Goal: Information Seeking & Learning: Learn about a topic

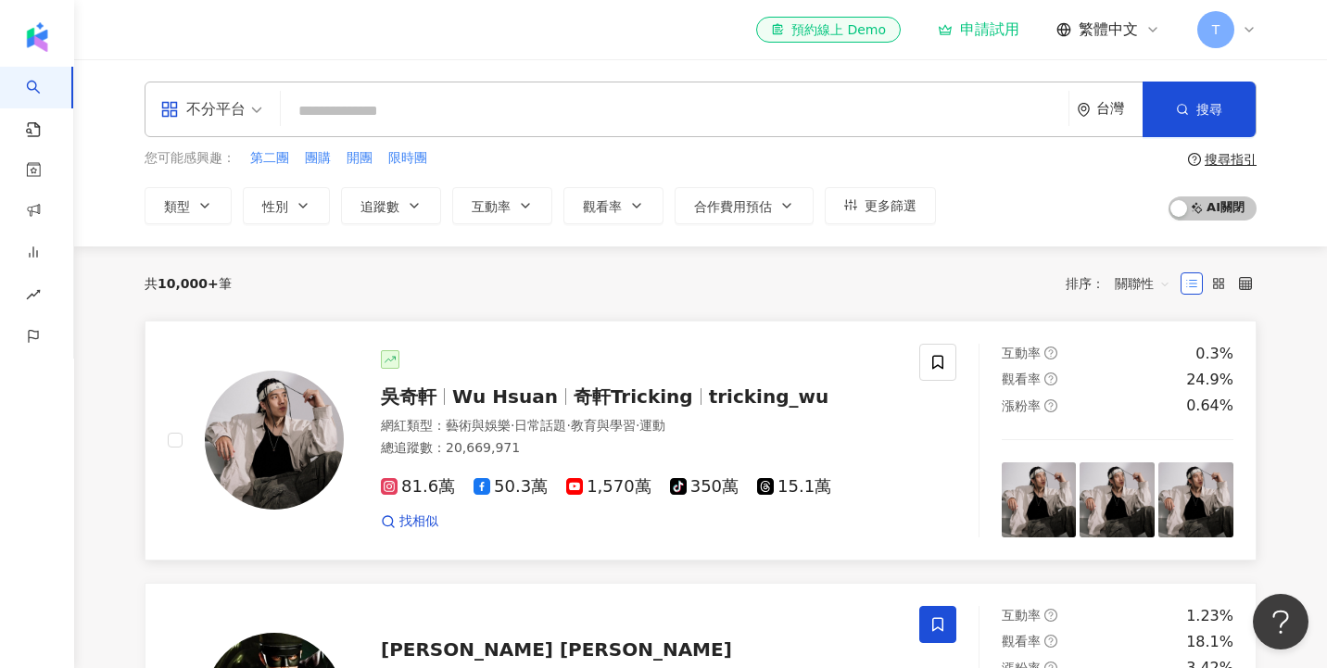
click at [438, 417] on div "網紅類型 ： 藝術與娛樂 · 日常話題 · 教育與學習 · 運動" at bounding box center [639, 426] width 516 height 19
click at [939, 260] on div "共 10,000+ 筆 排序： 關聯性" at bounding box center [701, 284] width 1112 height 74
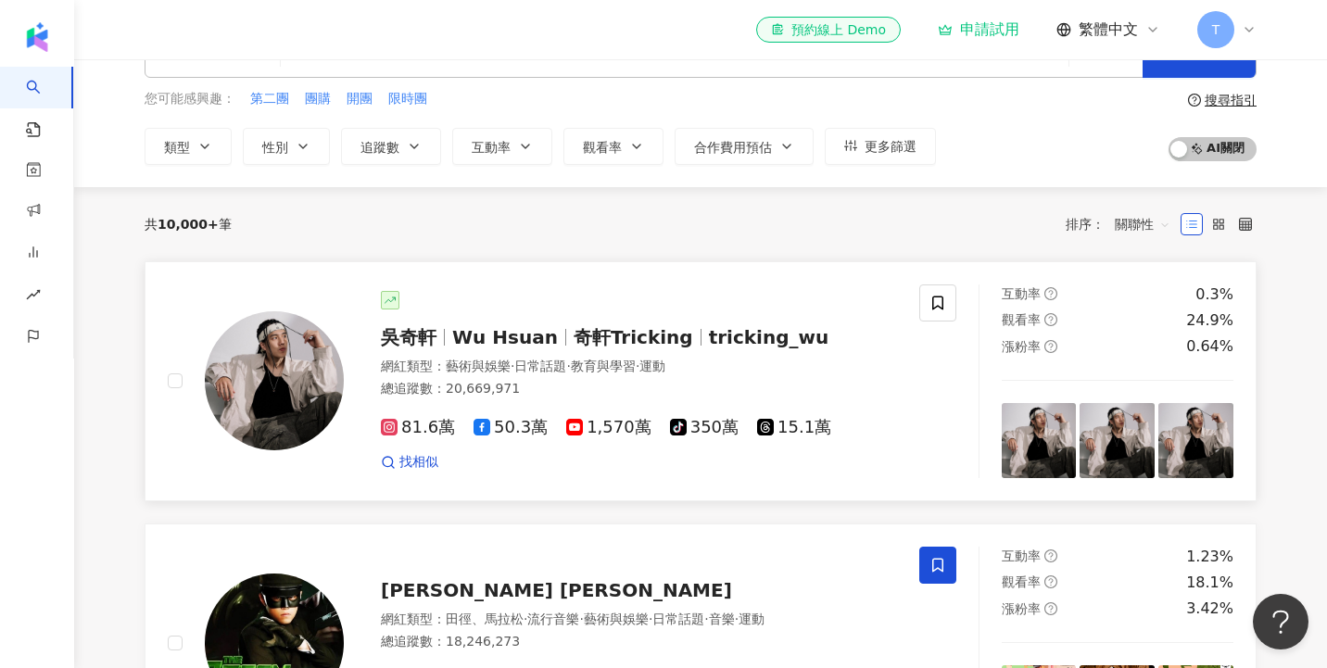
scroll to position [49, 0]
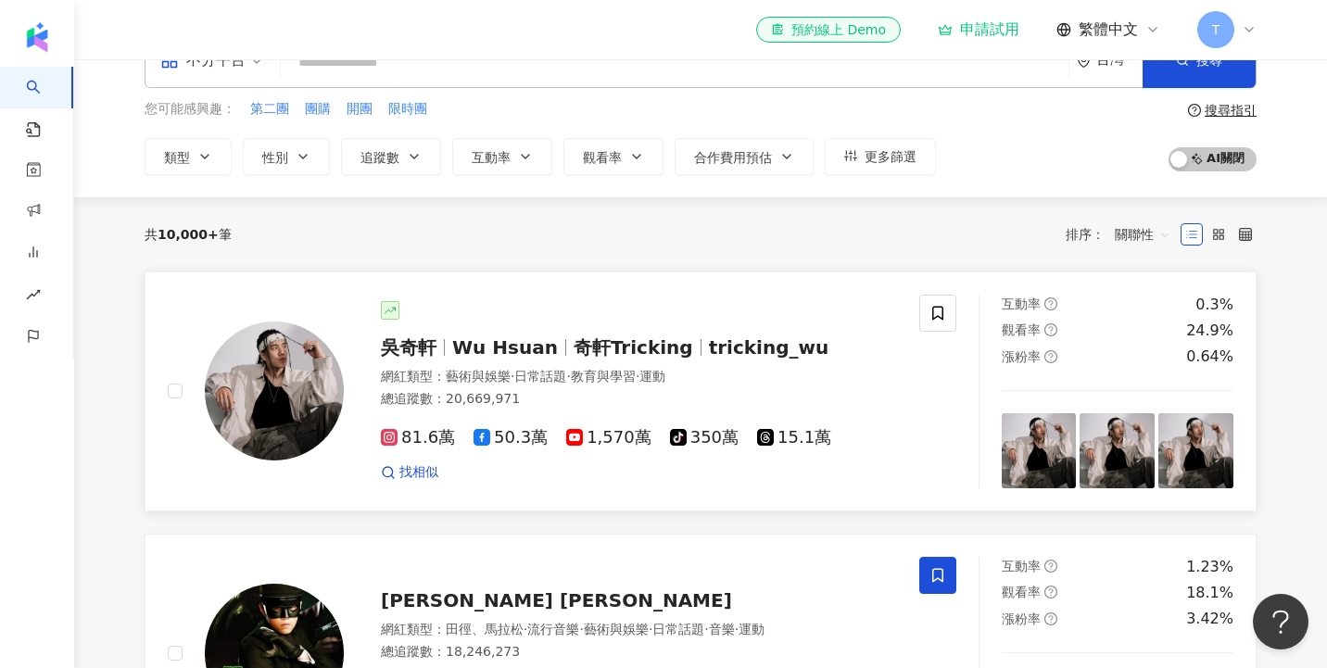
click at [550, 349] on span "Wu Hsuan" at bounding box center [512, 347] width 121 height 22
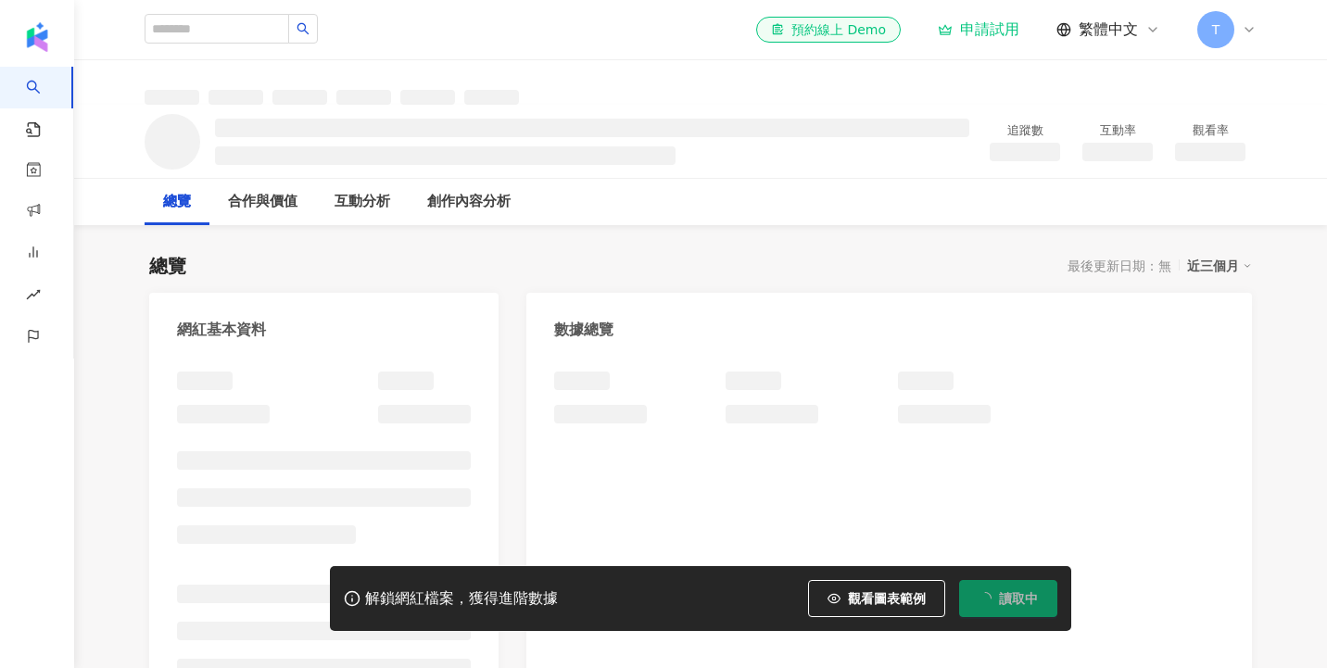
scroll to position [81, 0]
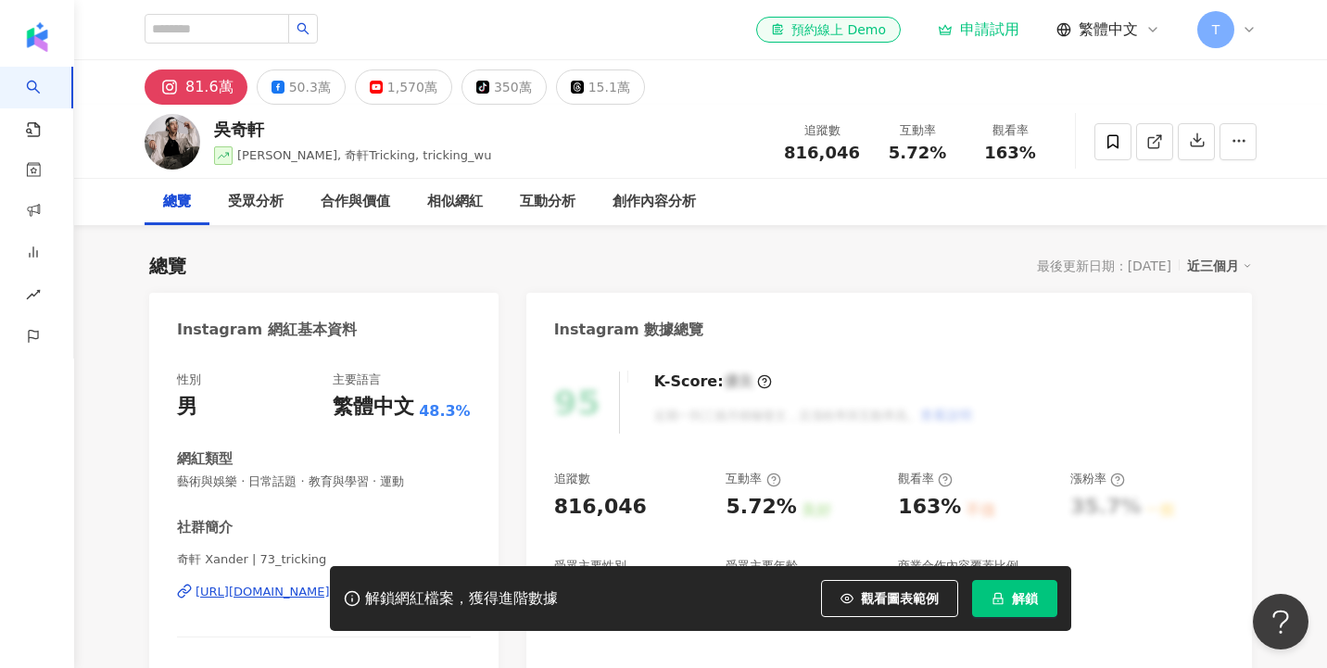
click at [1246, 22] on icon at bounding box center [1249, 29] width 15 height 15
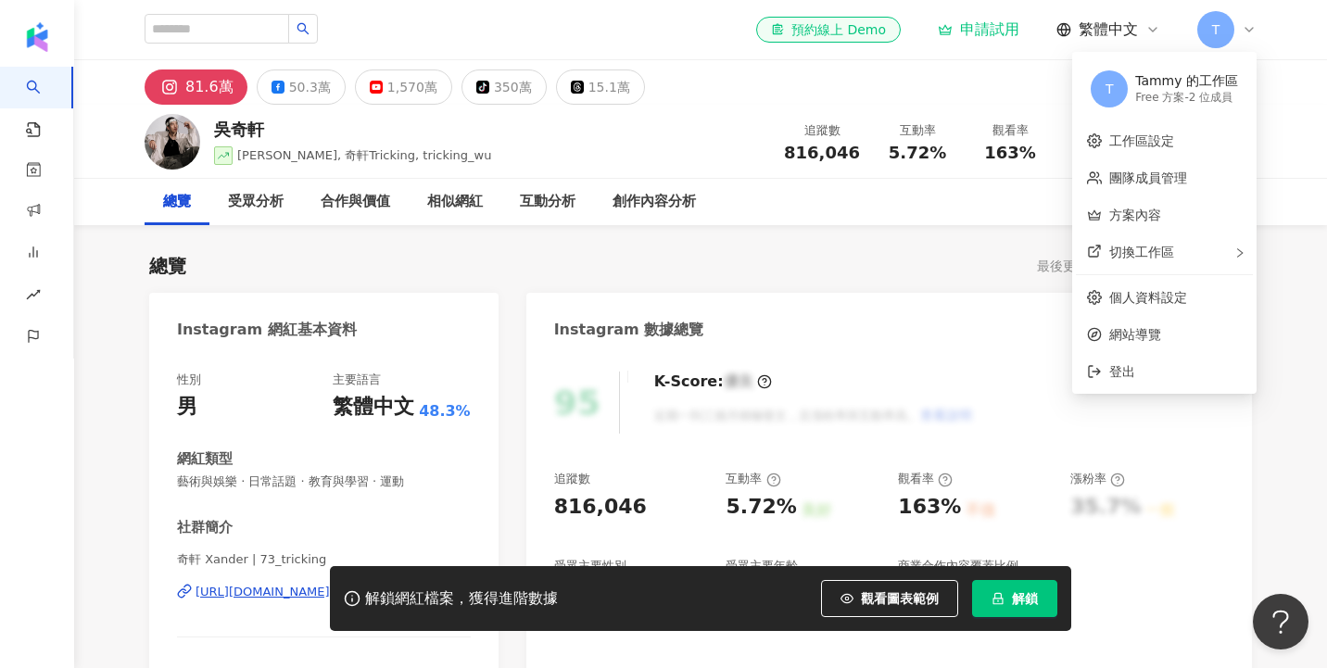
click at [1020, 77] on div "81.6萬 50.3萬 1,570萬 tiktok-icon 350萬 15.1萬" at bounding box center [701, 82] width 1186 height 44
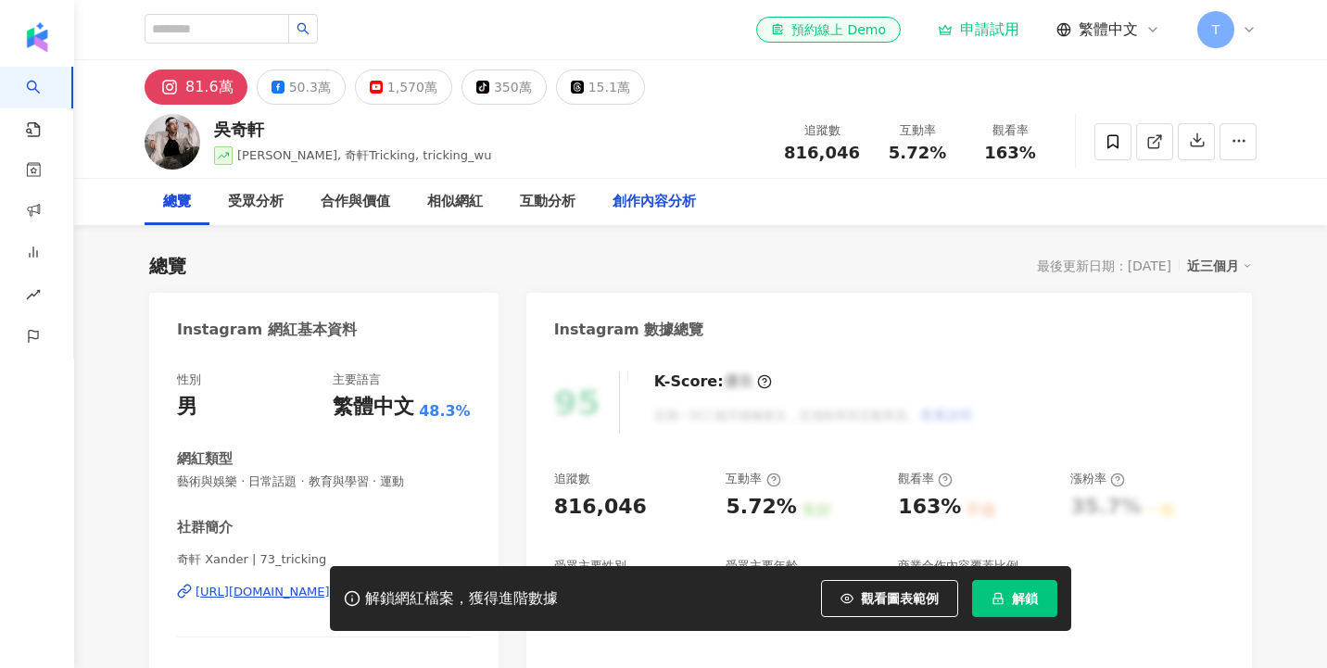
click at [638, 205] on div "創作內容分析" at bounding box center [654, 202] width 83 height 22
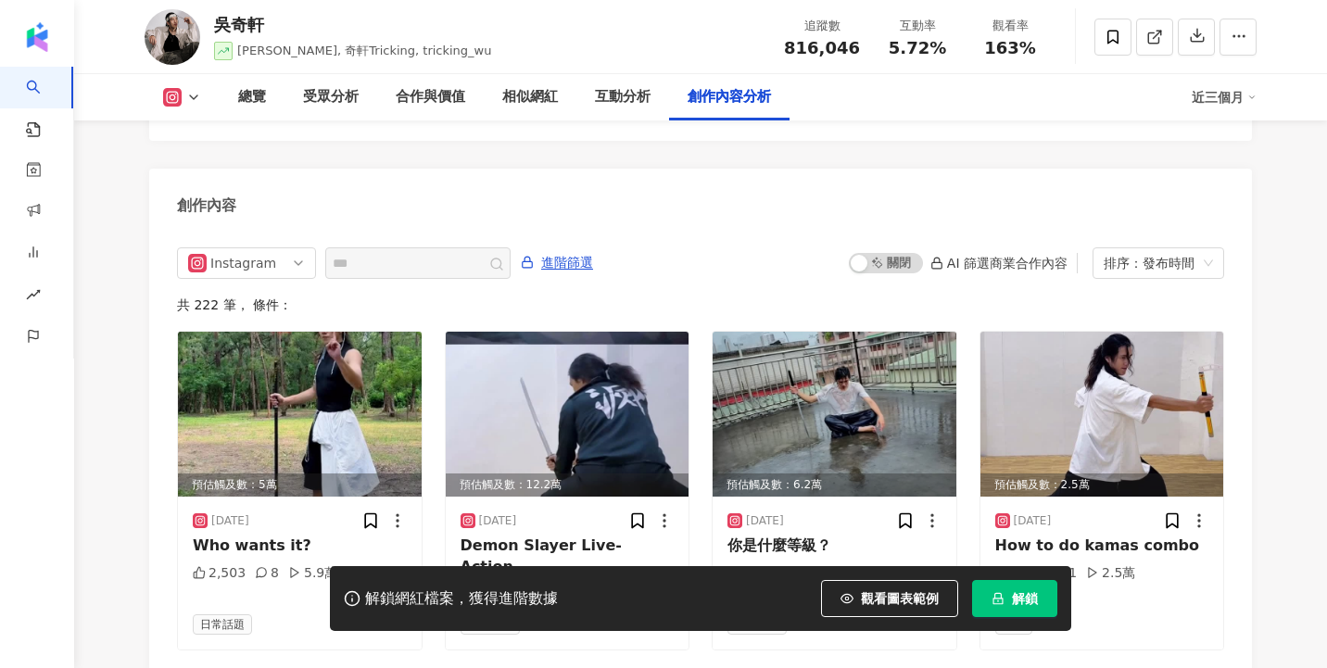
scroll to position [5685, 0]
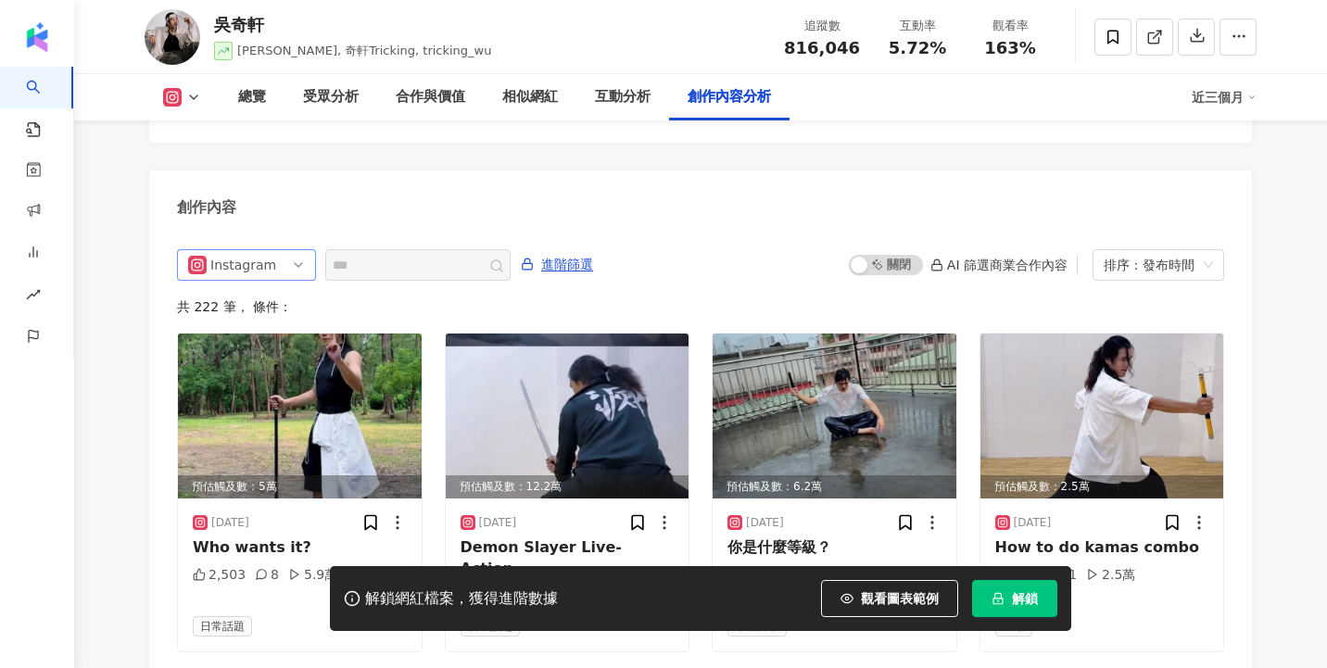
click at [307, 249] on div "Instagram" at bounding box center [246, 265] width 139 height 32
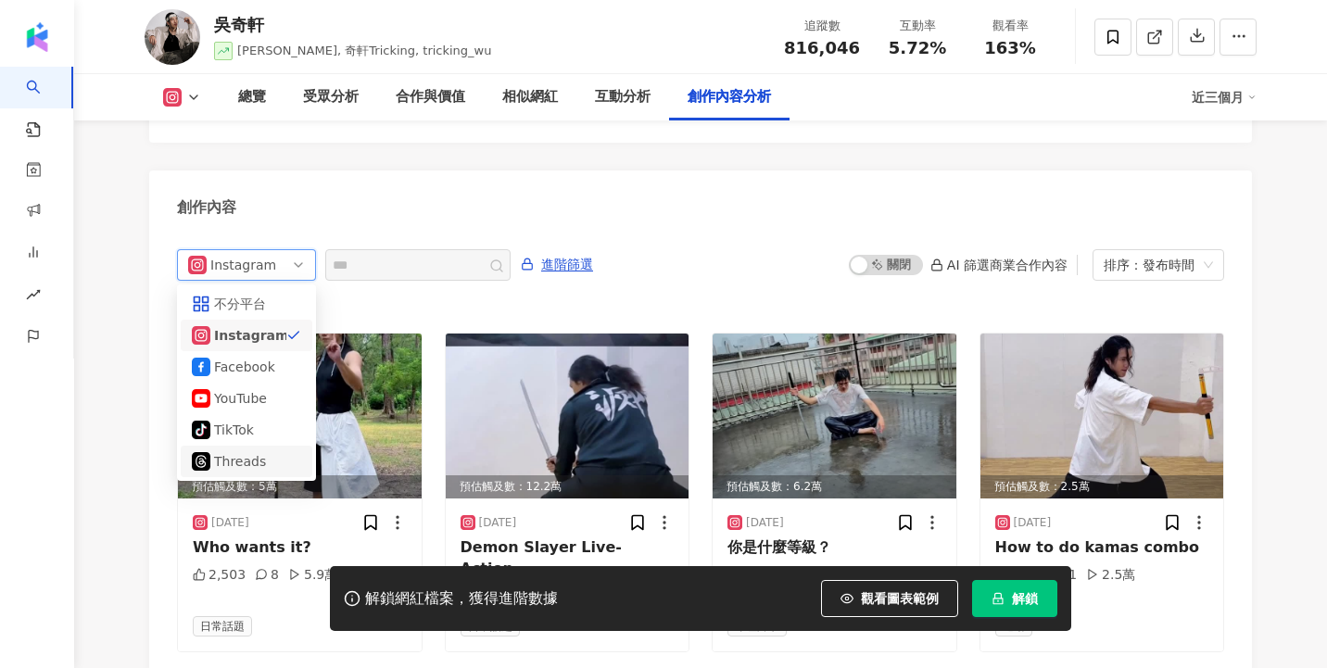
click at [267, 451] on div "Threads" at bounding box center [244, 461] width 60 height 20
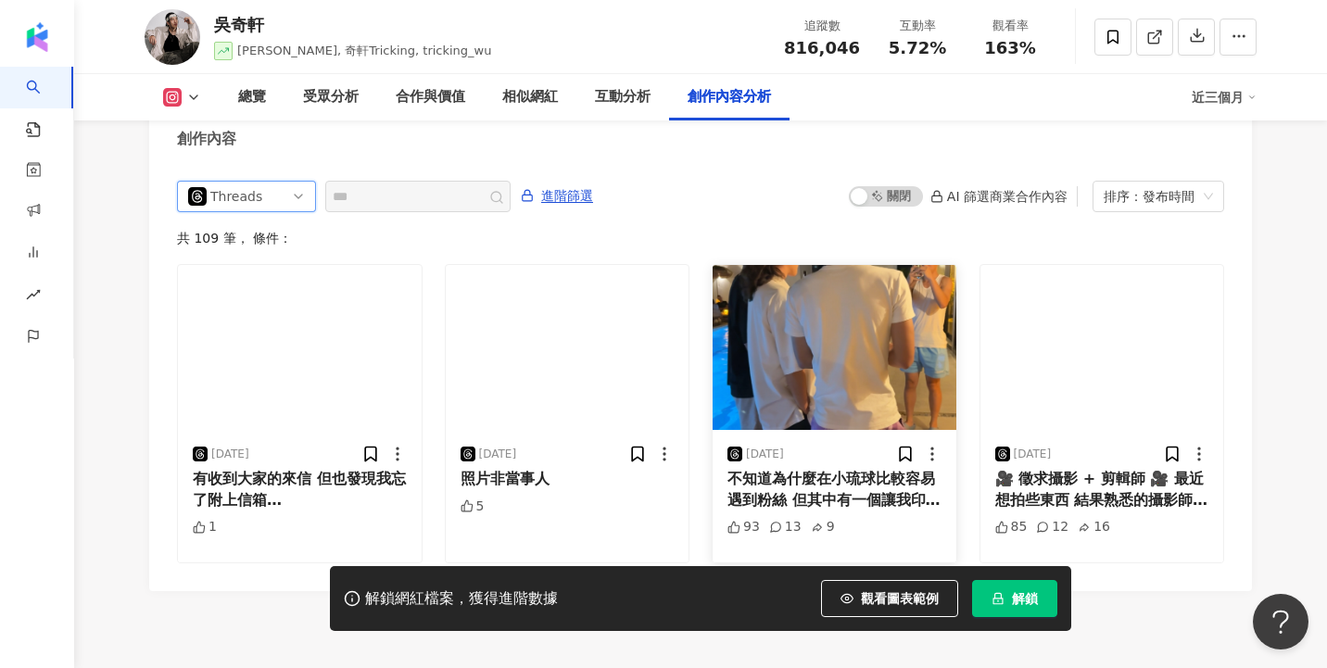
scroll to position [5770, 0]
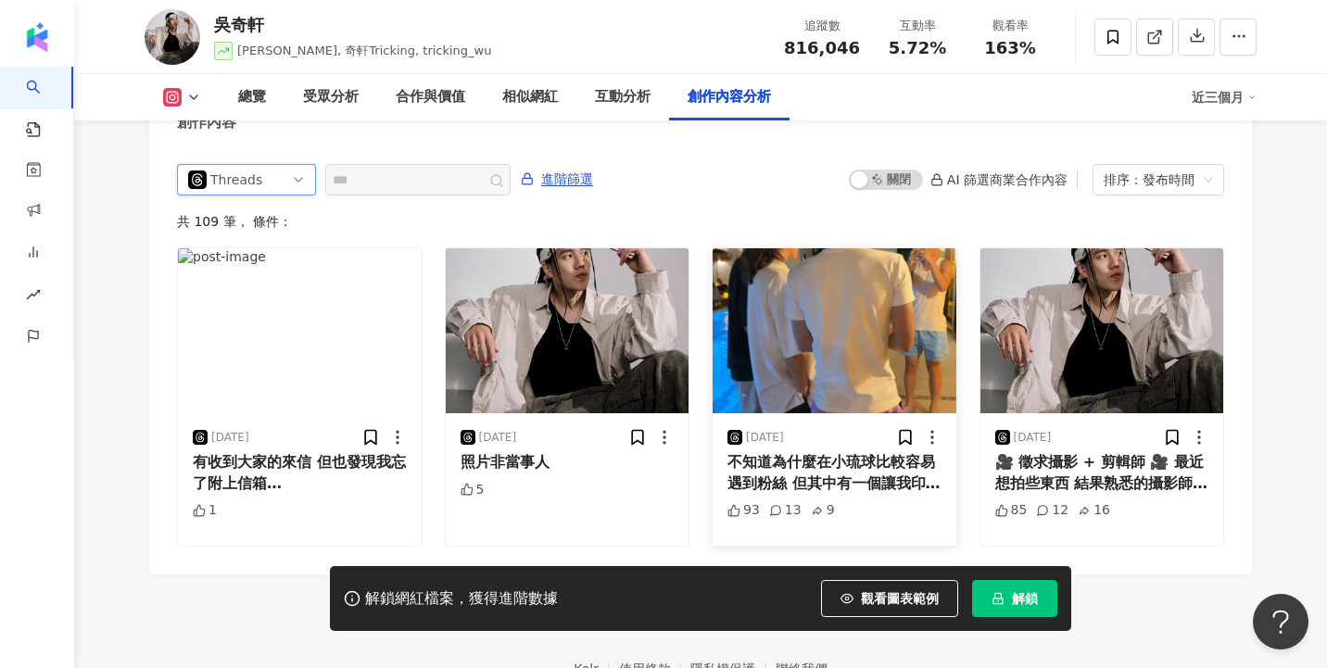
click at [840, 340] on img at bounding box center [835, 330] width 244 height 165
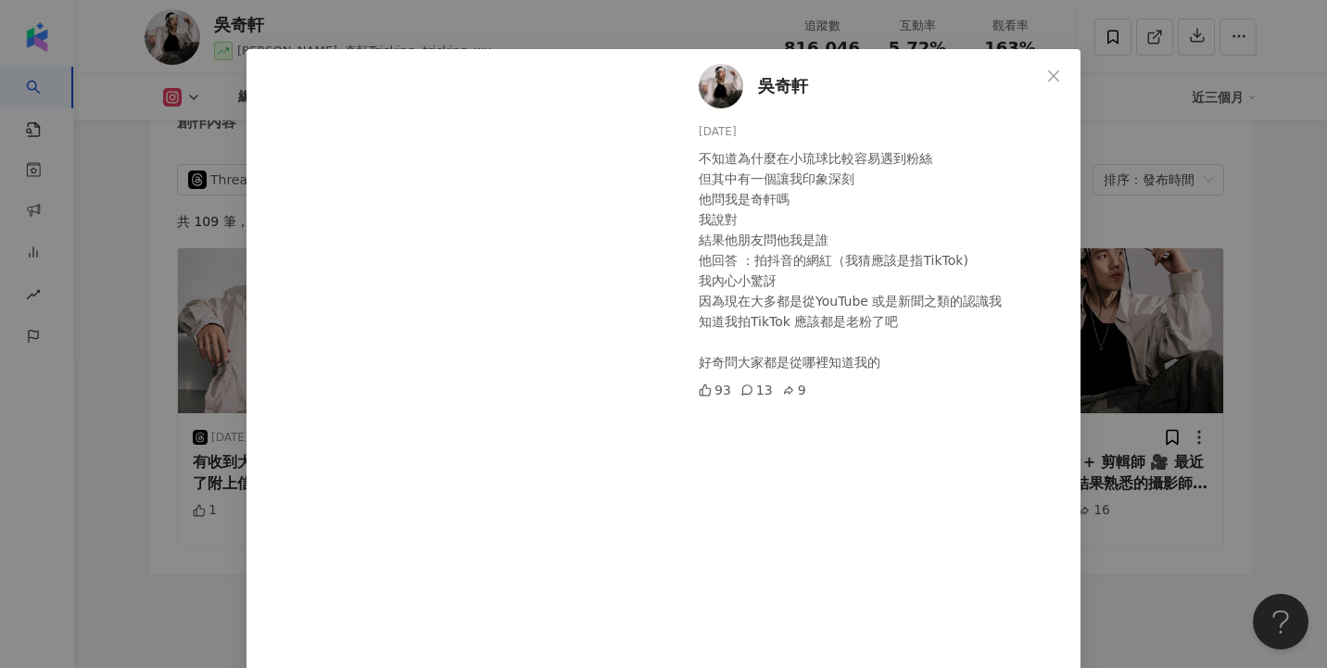
scroll to position [35, 0]
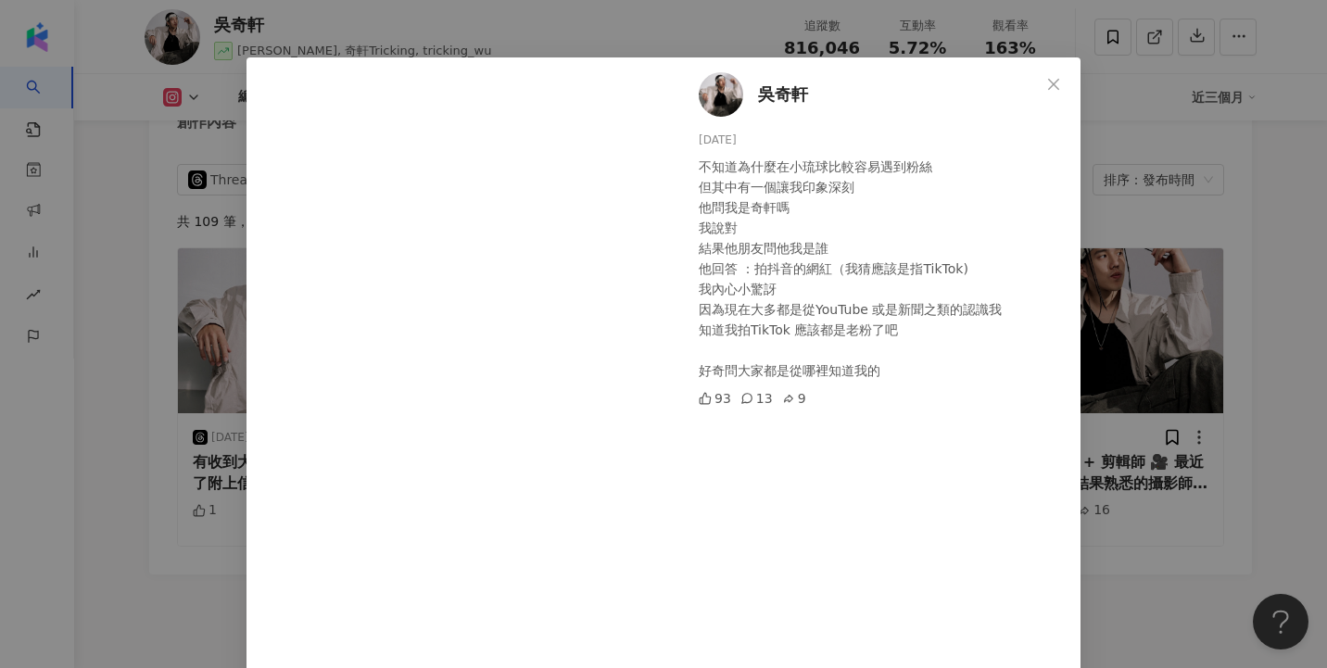
click at [1130, 247] on div "吳奇軒 2025/8/29 不知道為什麼在小琉球比較容易遇到粉絲 但其中有一個讓我印象深刻 他問我是奇軒嗎 我說對 結果他朋友問他我是誰 他回答 ：拍抖音的網…" at bounding box center [663, 334] width 1327 height 668
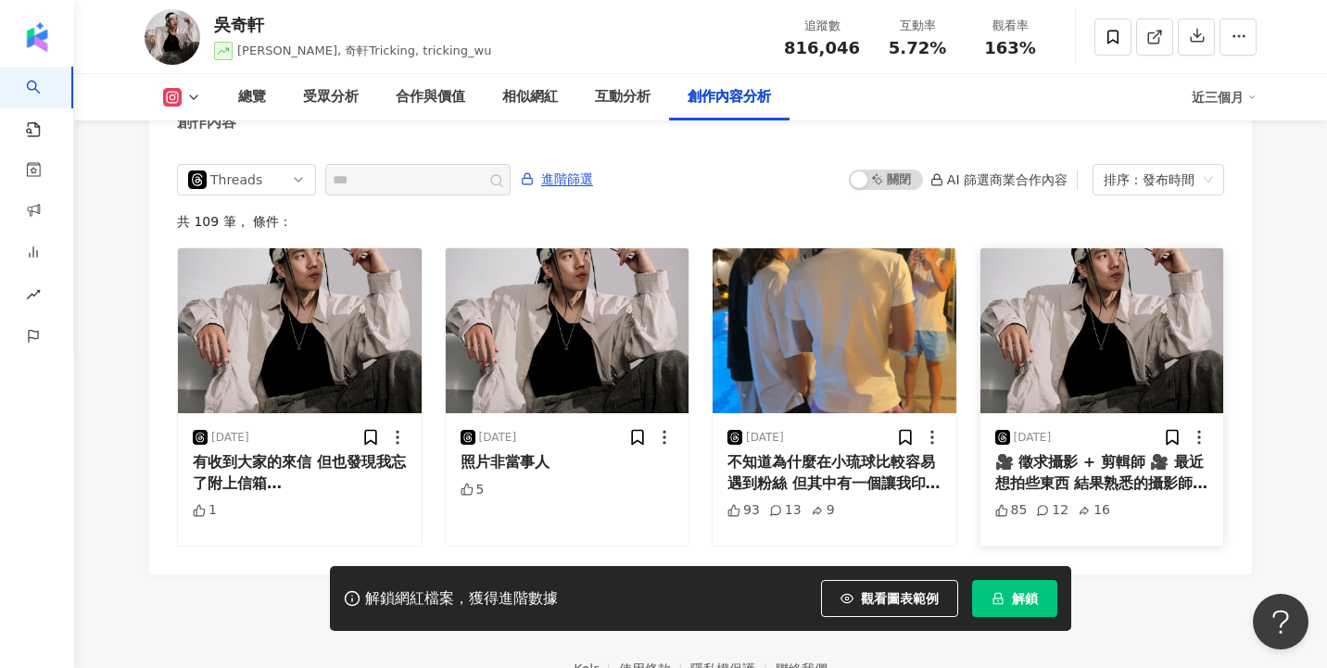
click at [1102, 320] on img at bounding box center [1102, 330] width 244 height 165
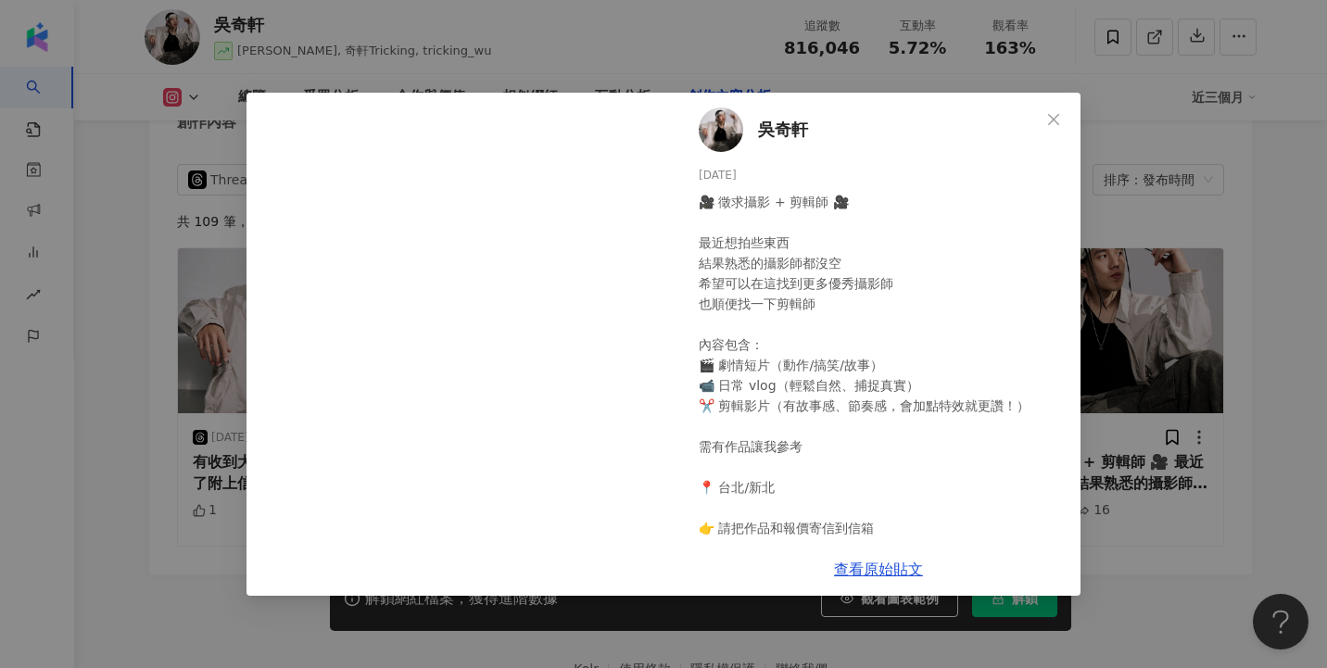
click at [1132, 313] on div "吳奇軒 2025/8/27 🎥 徵求攝影 + 剪輯師 🎥 最近想拍些東西 結果熟悉的攝影師都沒空 希望可以在這找到更多優秀攝影師 也順便找一下剪輯師 內容包含…" at bounding box center [663, 334] width 1327 height 668
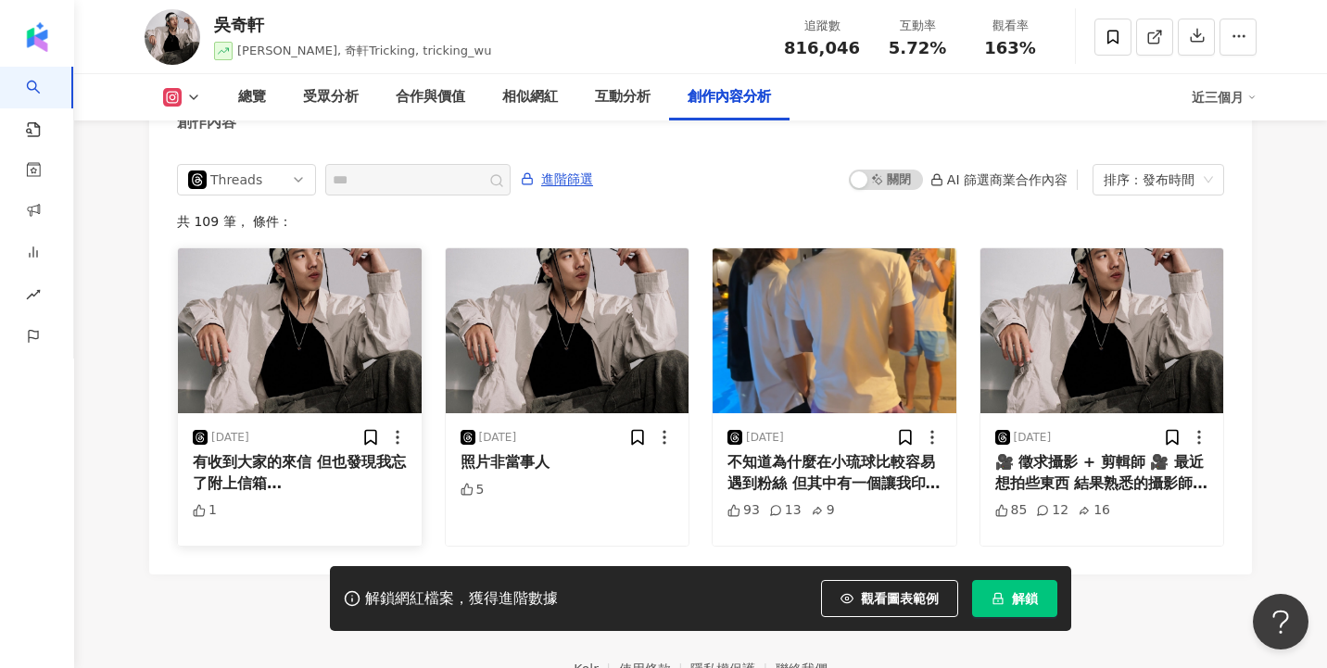
click at [277, 338] on img at bounding box center [300, 330] width 244 height 165
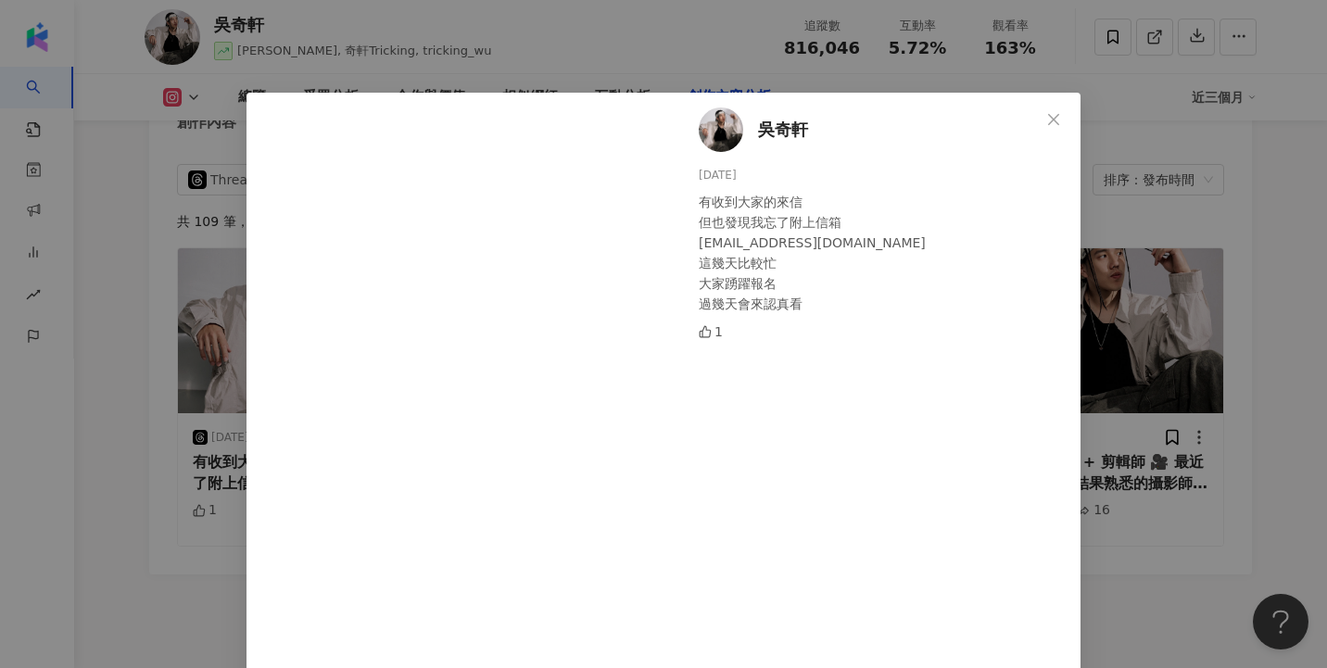
click at [1211, 335] on div "[PERSON_NAME][DATE] 有收到大家的來信 但也發現我忘了附上信箱 [EMAIL_ADDRESS][DOMAIN_NAME] 這幾天比較忙 大家…" at bounding box center [663, 334] width 1327 height 668
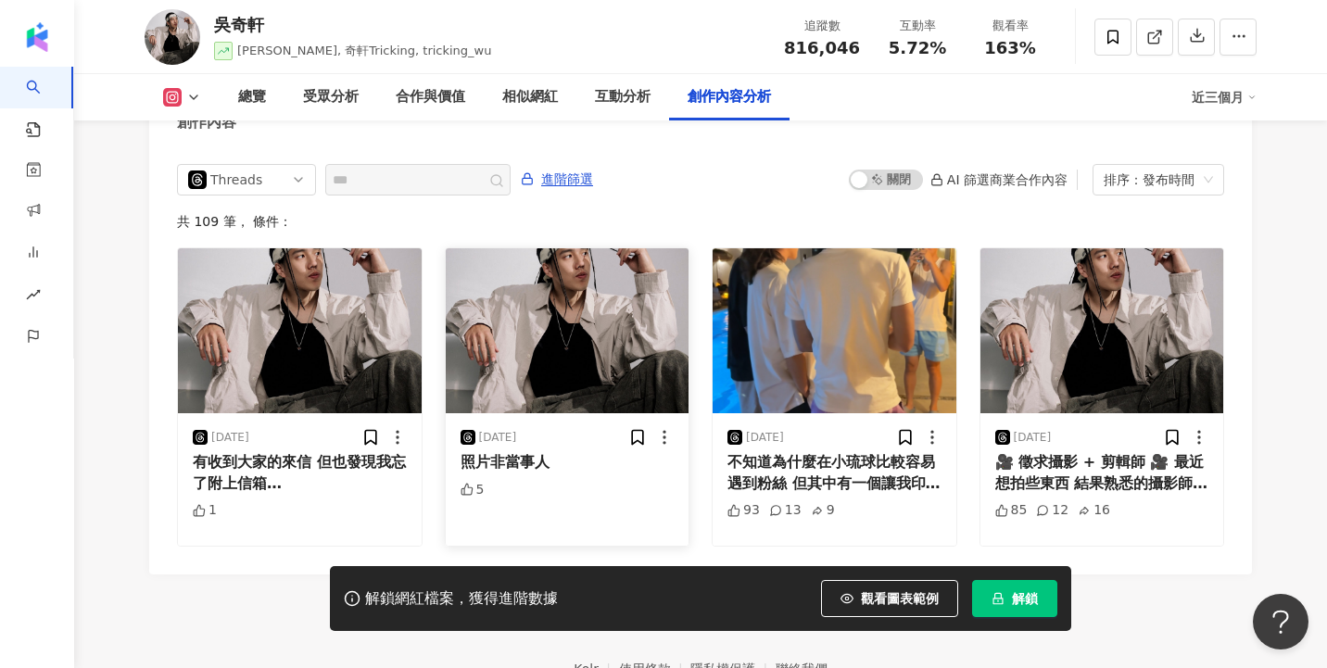
click at [597, 314] on img at bounding box center [568, 330] width 244 height 165
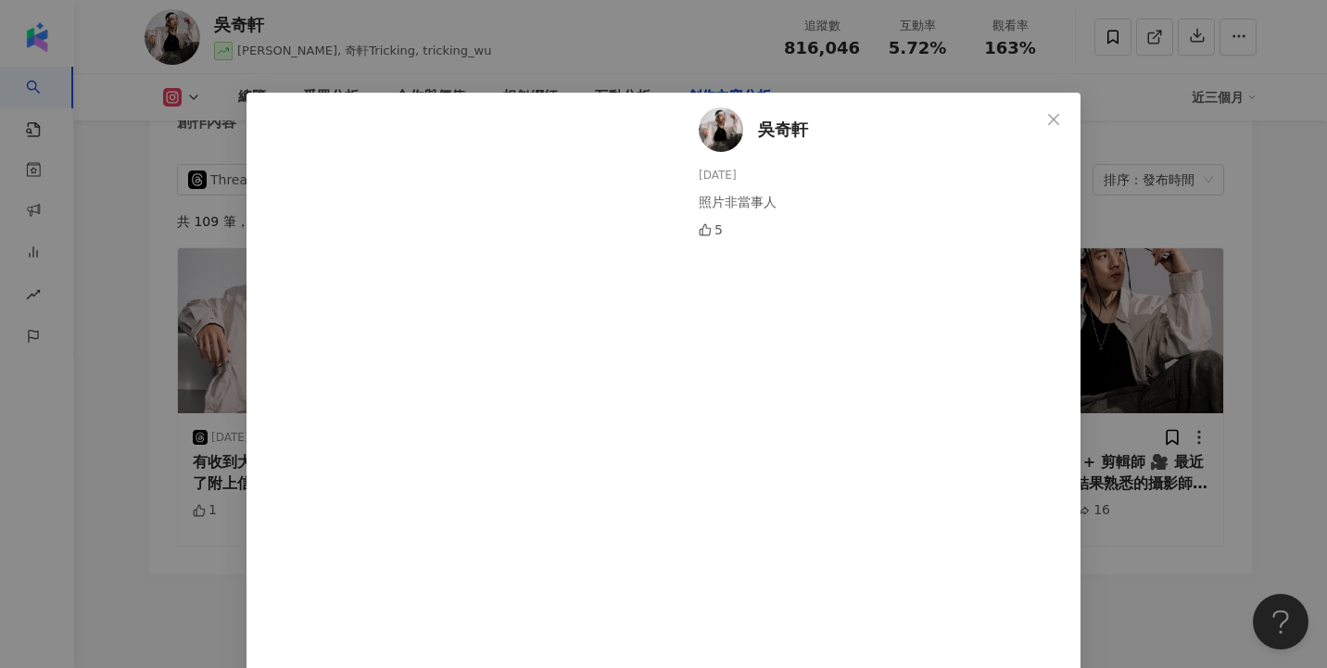
click at [1120, 351] on div "吳奇軒 2025/8/29 照片非當事人 5 查看原始貼文" at bounding box center [663, 334] width 1327 height 668
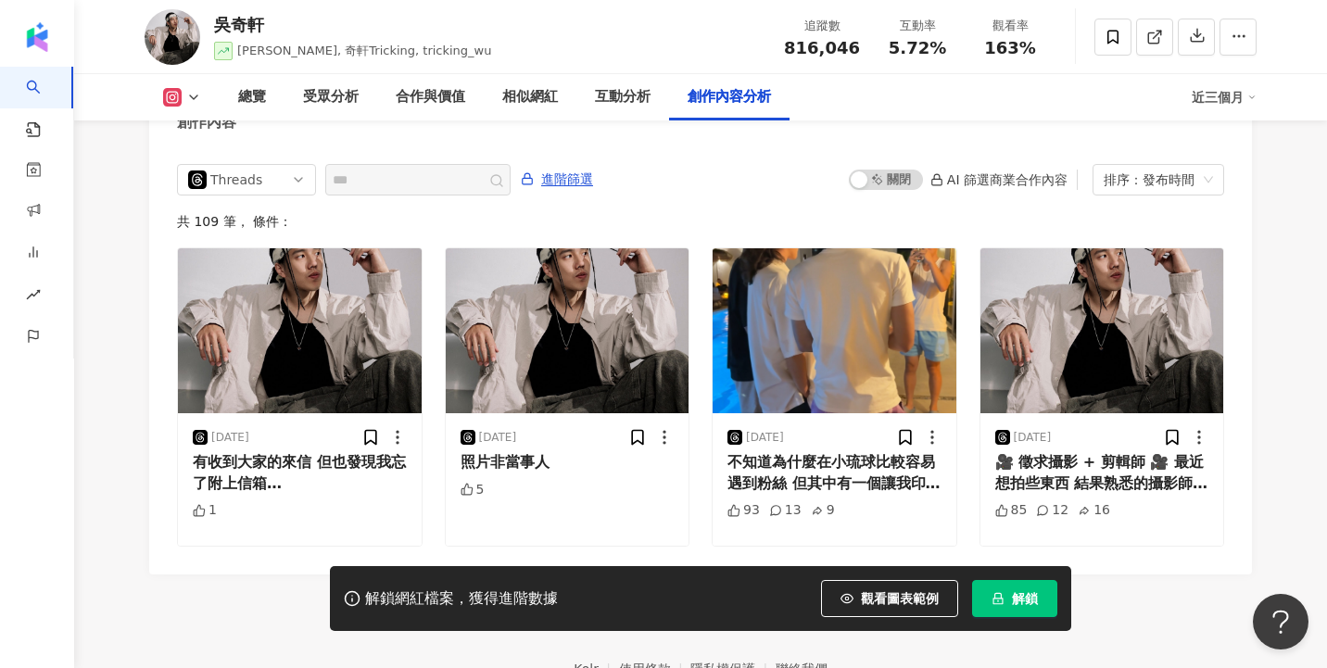
click at [1225, 112] on div "總覽 受眾分析 合作與價值 相似網紅 互動分析 創作內容分析 近三個月" at bounding box center [701, 97] width 1112 height 46
click at [1224, 95] on div "近三個月" at bounding box center [1224, 97] width 65 height 30
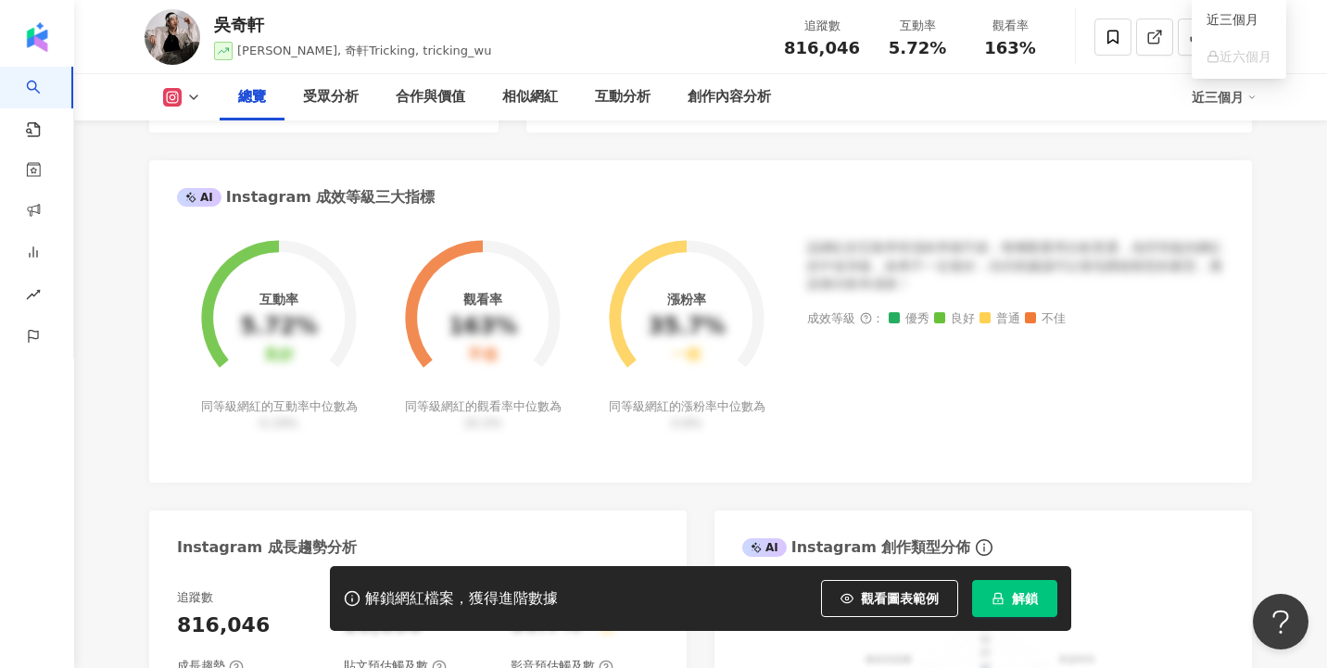
scroll to position [0, 0]
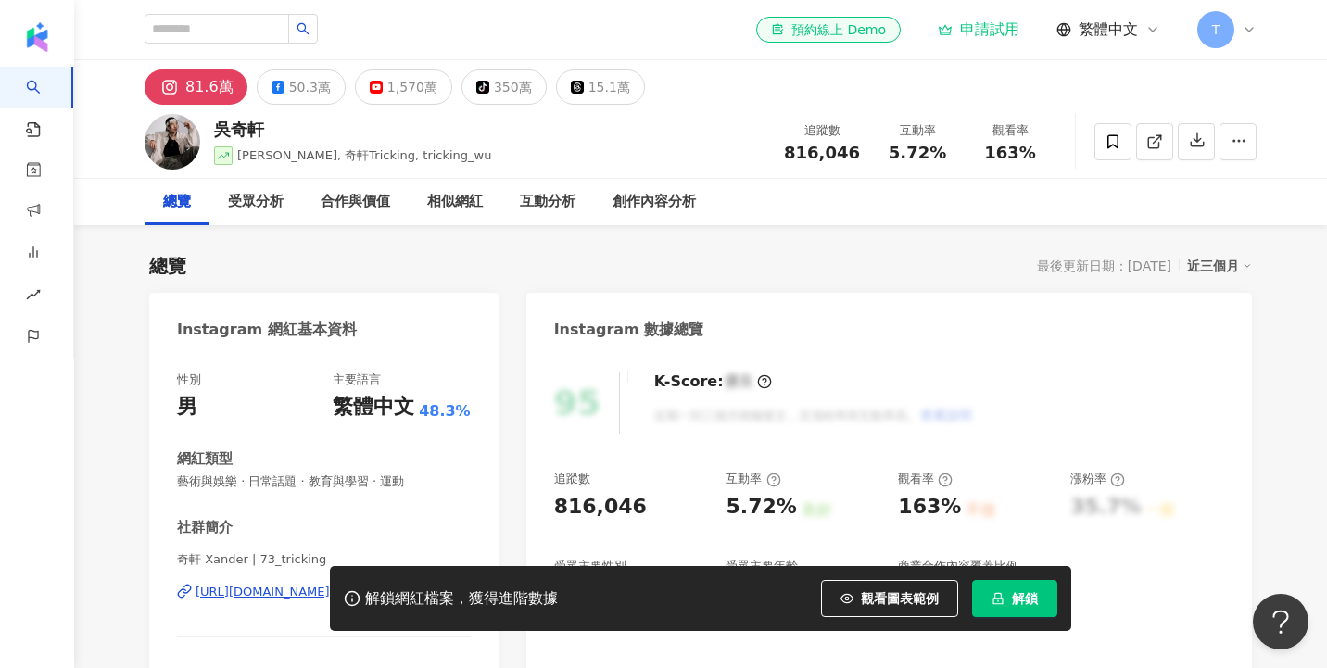
click at [1249, 37] on div "T" at bounding box center [1226, 29] width 59 height 37
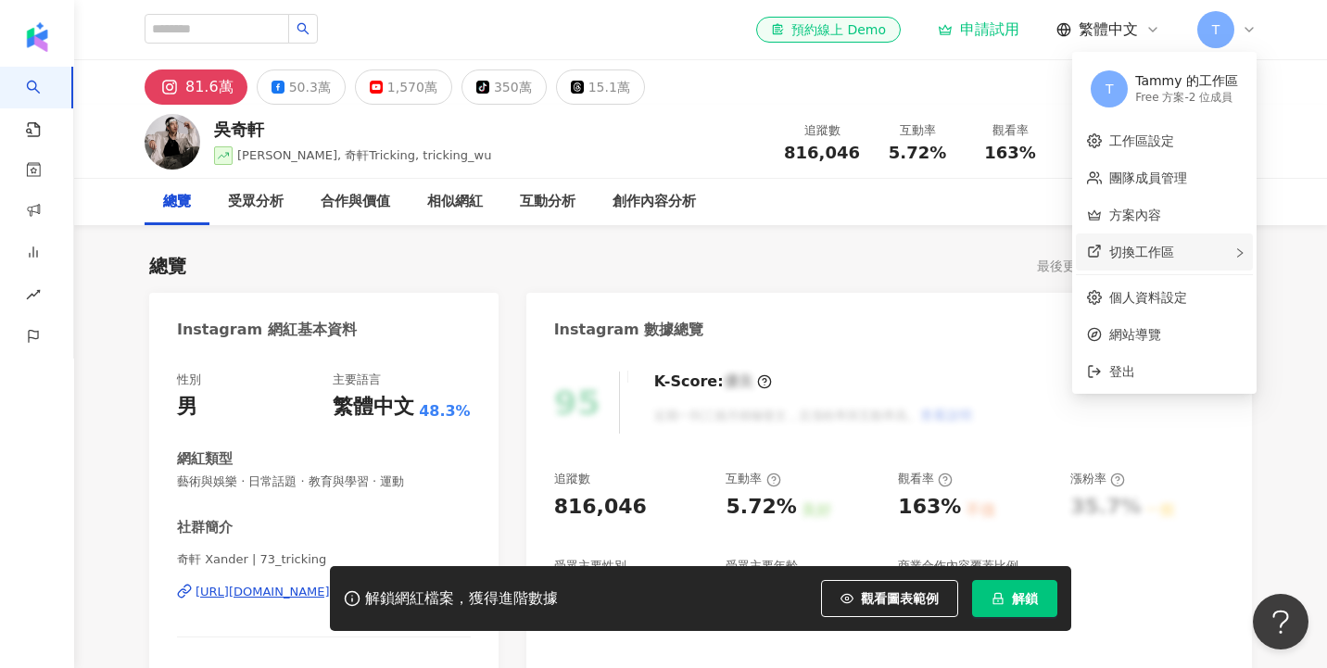
click at [1228, 257] on div "切換工作區" at bounding box center [1164, 252] width 177 height 37
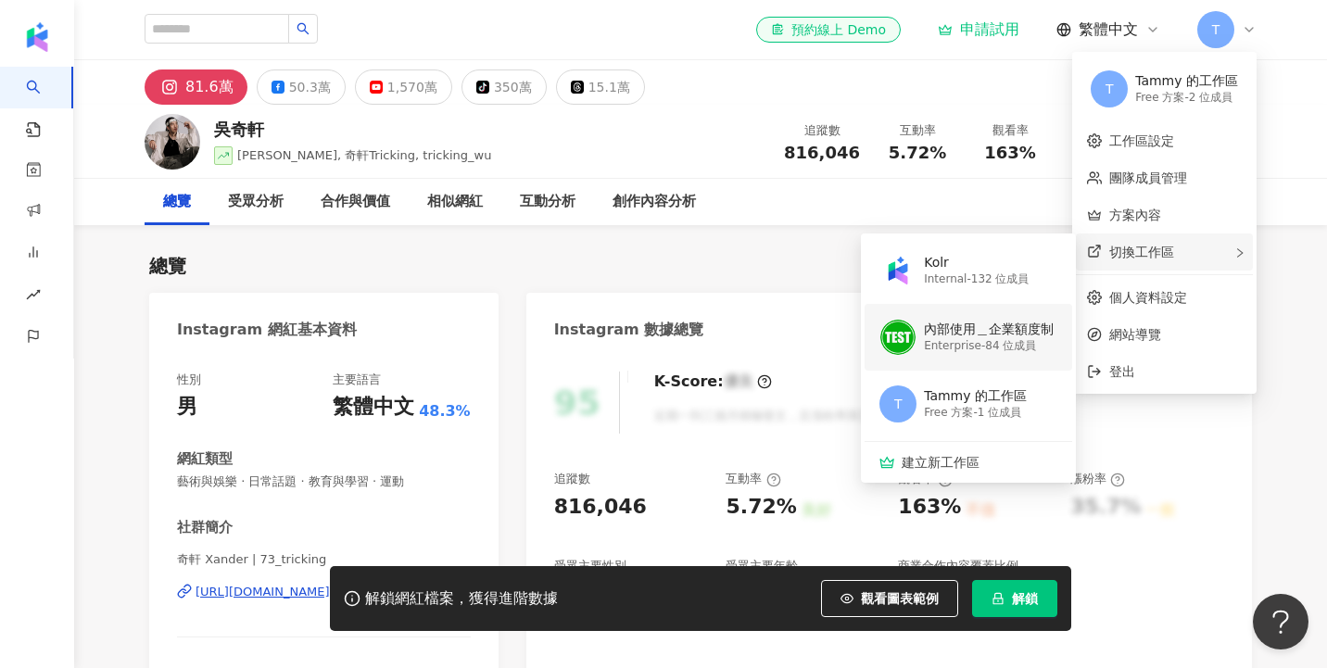
click at [1009, 352] on div "Enterprise - 84 位成員" at bounding box center [989, 346] width 130 height 16
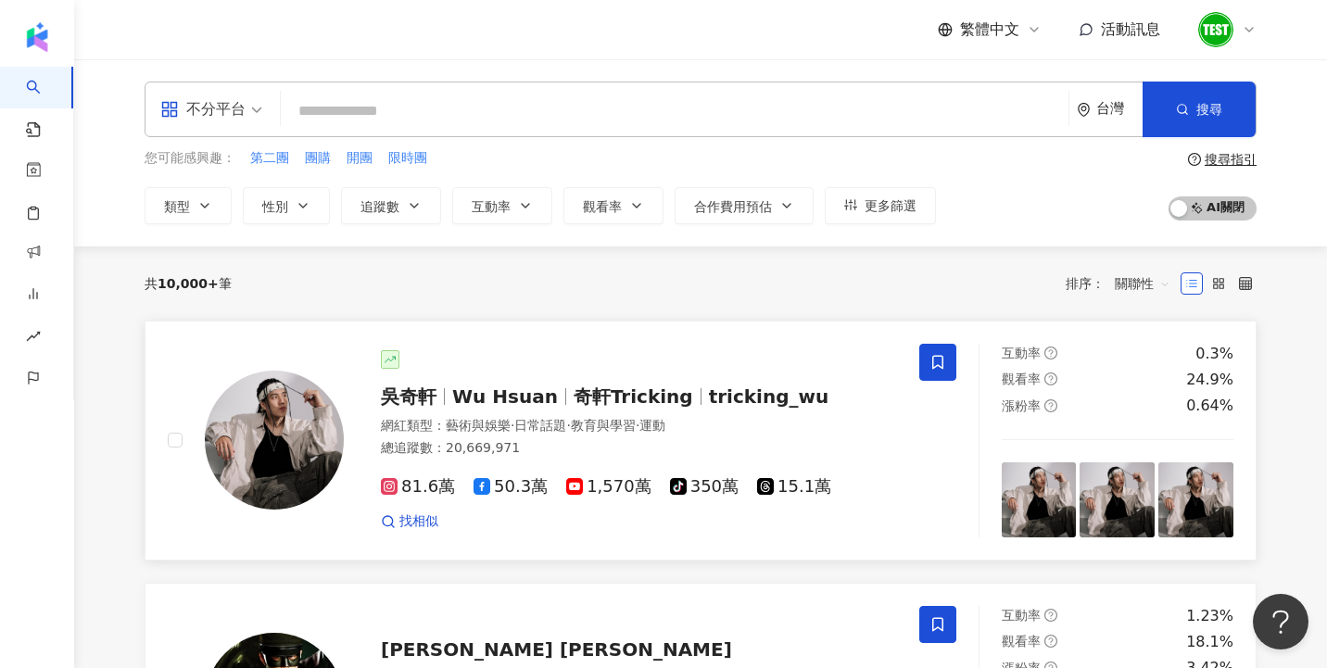
click at [660, 391] on span "奇軒Tricking" at bounding box center [634, 397] width 120 height 22
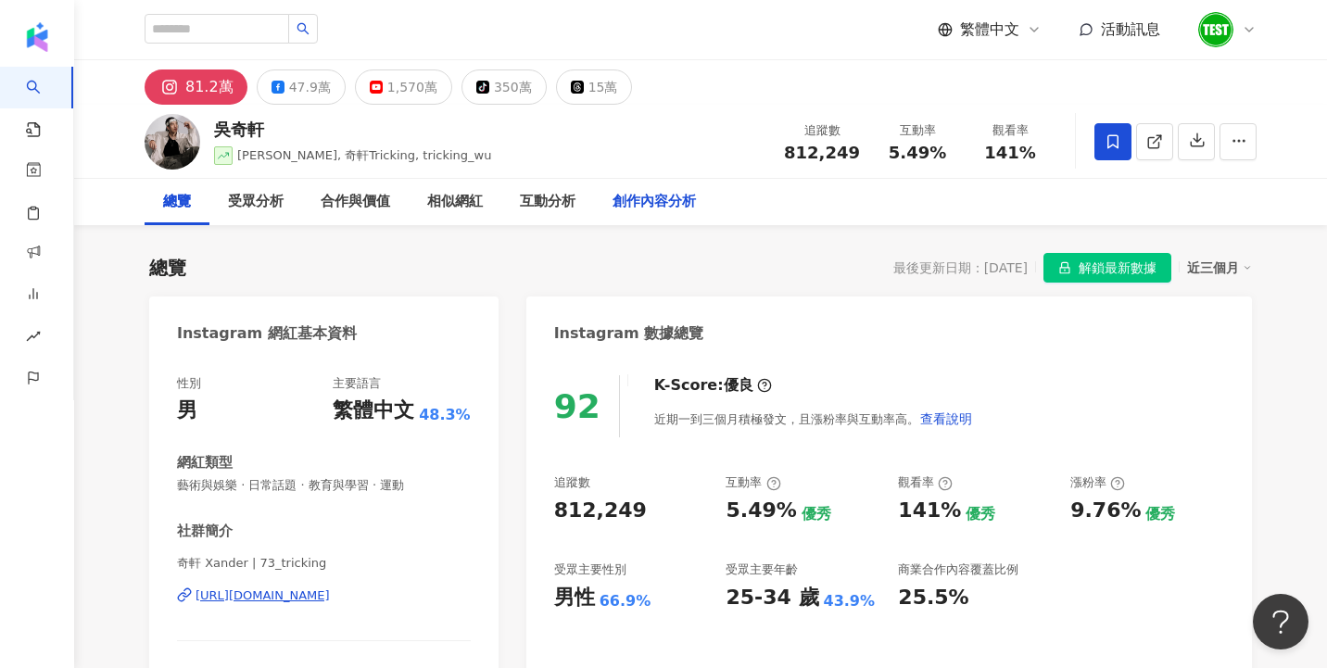
click at [672, 206] on div "創作內容分析" at bounding box center [654, 202] width 83 height 22
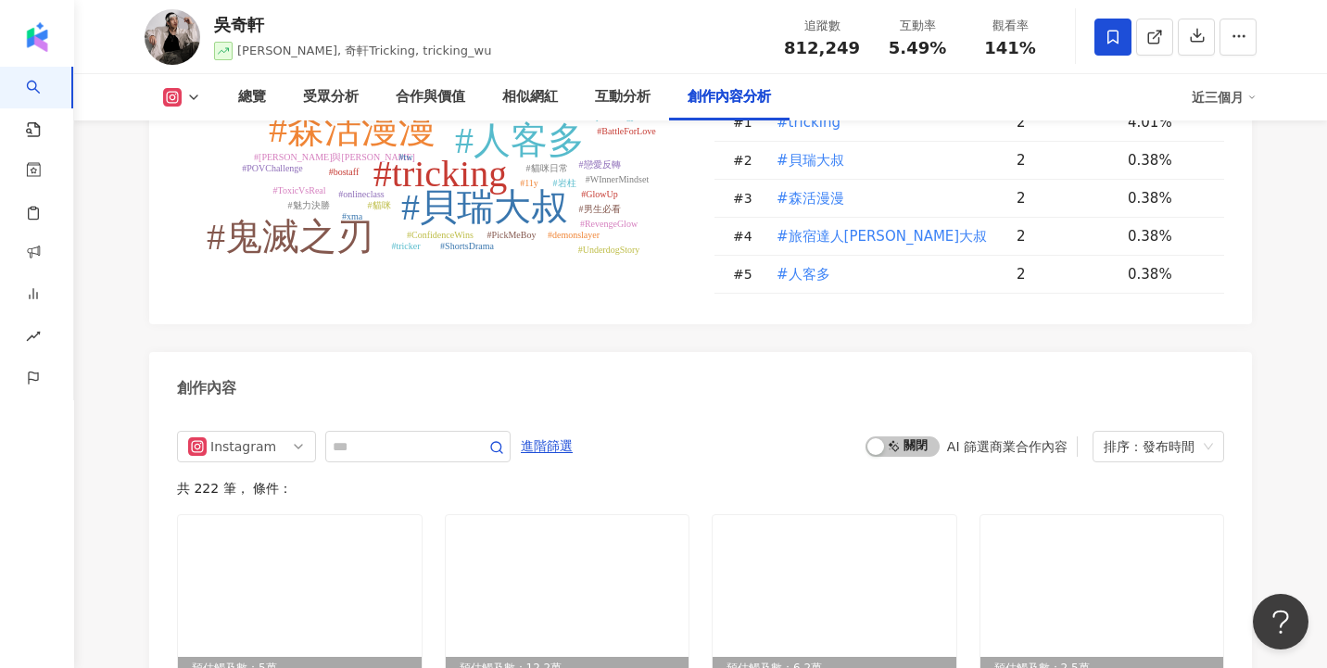
scroll to position [5553, 0]
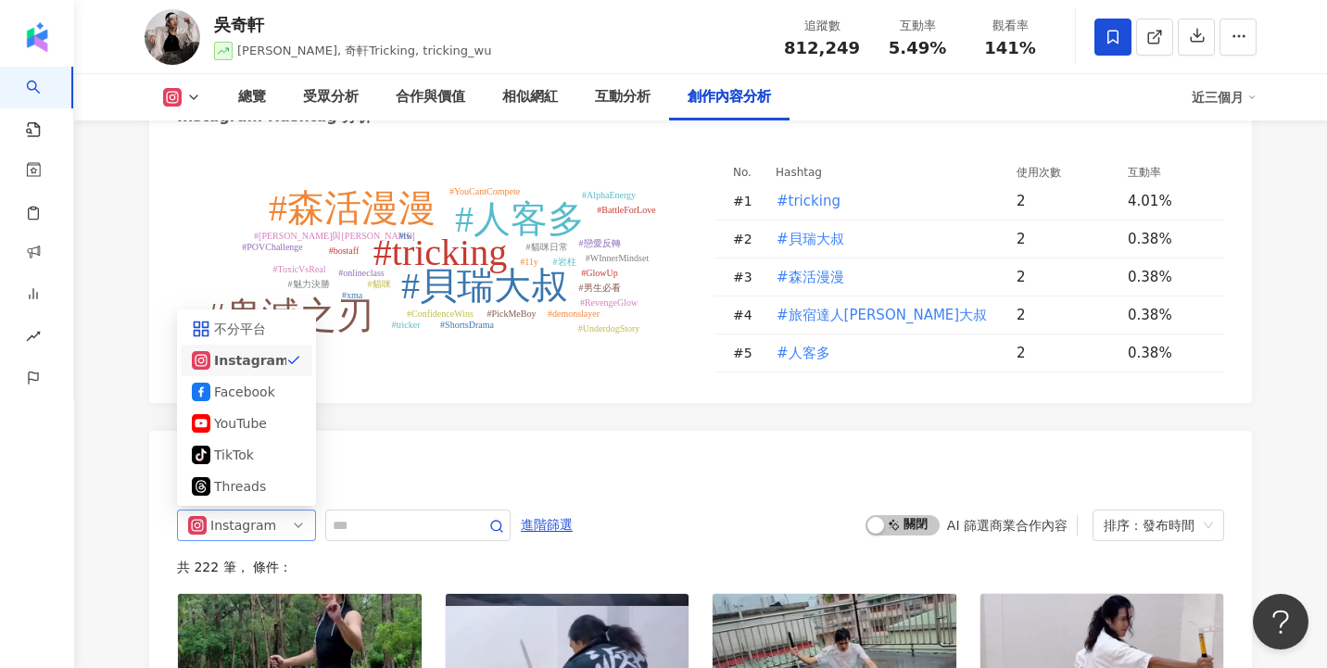
click at [285, 511] on span "Instagram" at bounding box center [246, 526] width 117 height 30
click at [272, 445] on div "TikTok" at bounding box center [244, 455] width 60 height 20
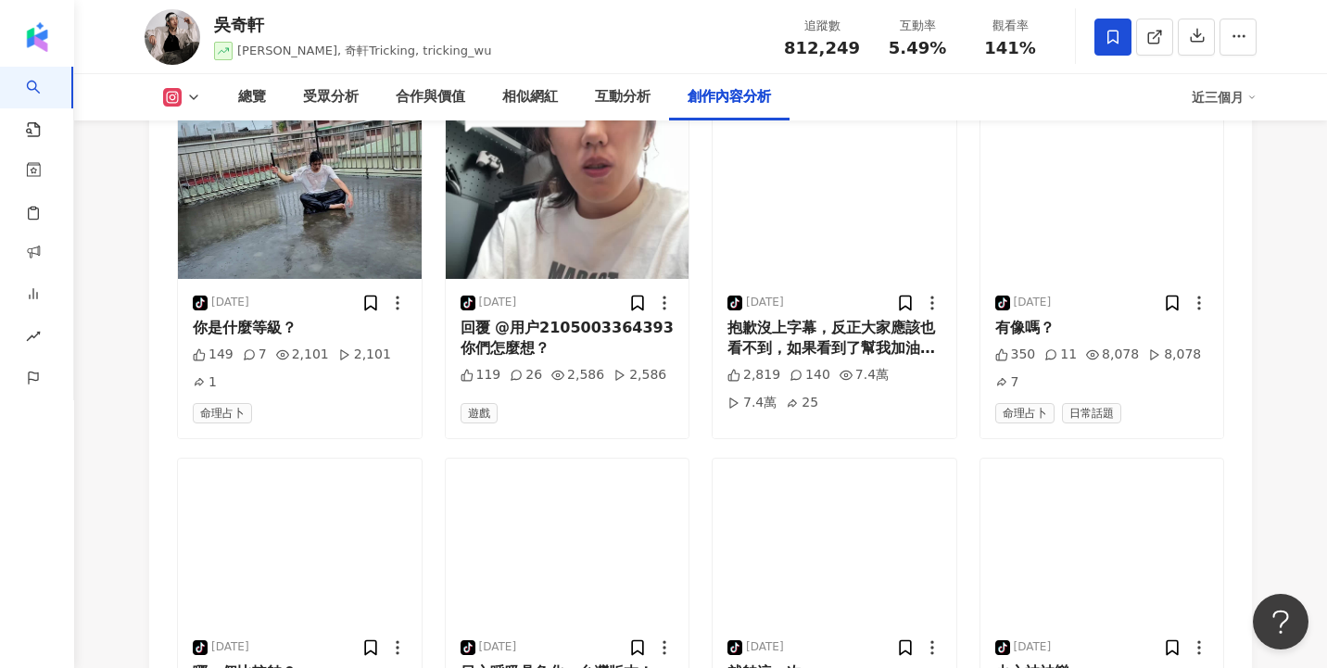
scroll to position [5945, 0]
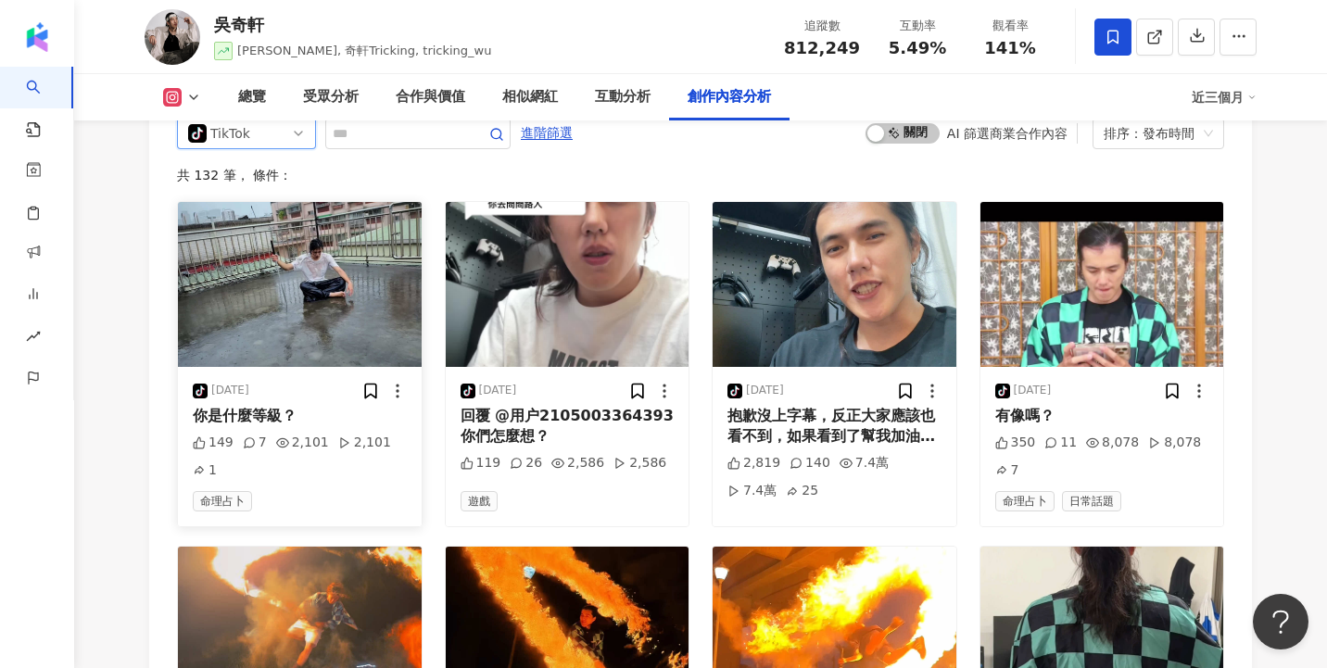
click at [263, 230] on img at bounding box center [300, 284] width 244 height 165
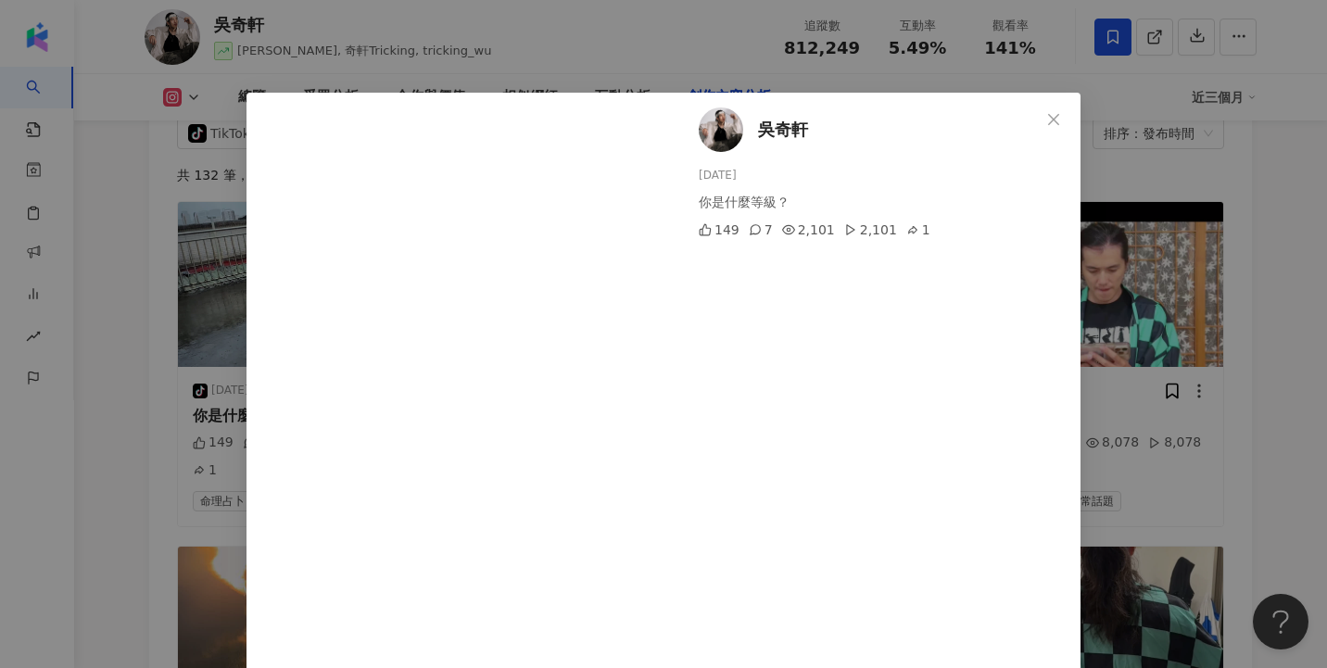
click at [120, 320] on div "[PERSON_NAME][DATE] 你是什麼等級？ 149 7 2,101 2,101 1 查看原始貼文" at bounding box center [663, 334] width 1327 height 668
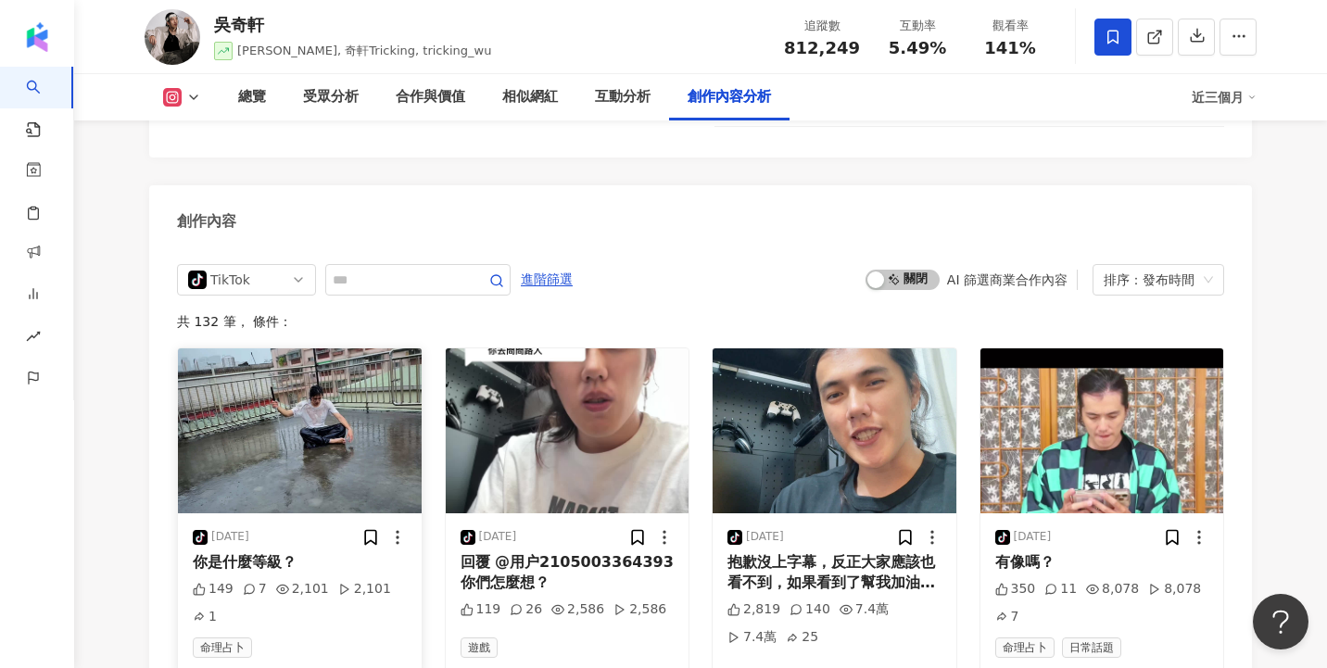
scroll to position [5795, 0]
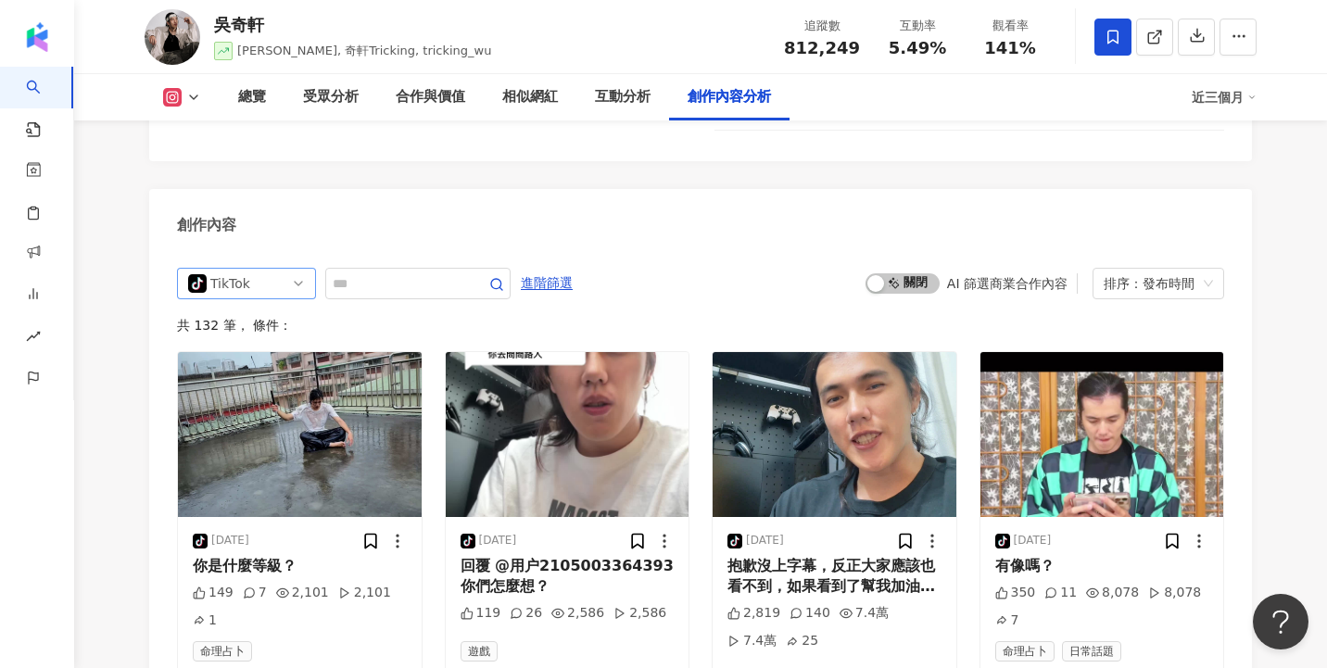
click at [304, 269] on span "tiktok-icon TikTok" at bounding box center [246, 284] width 117 height 30
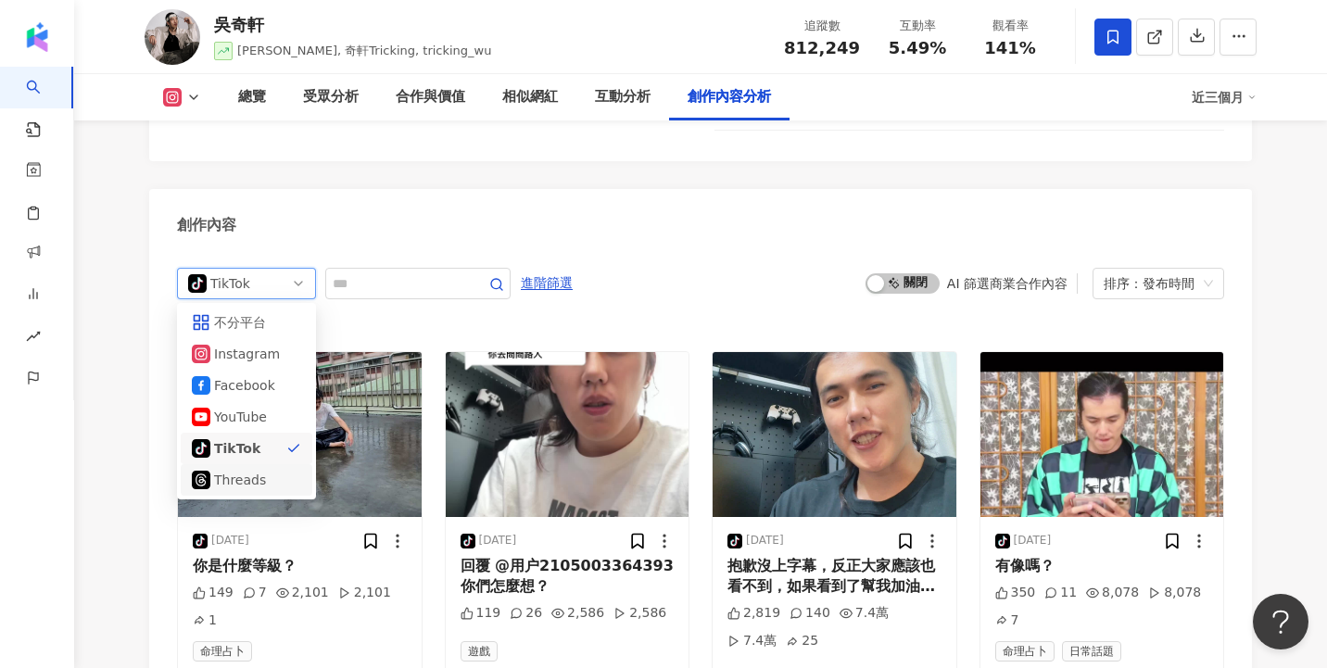
click at [285, 470] on div "Threads" at bounding box center [246, 480] width 109 height 20
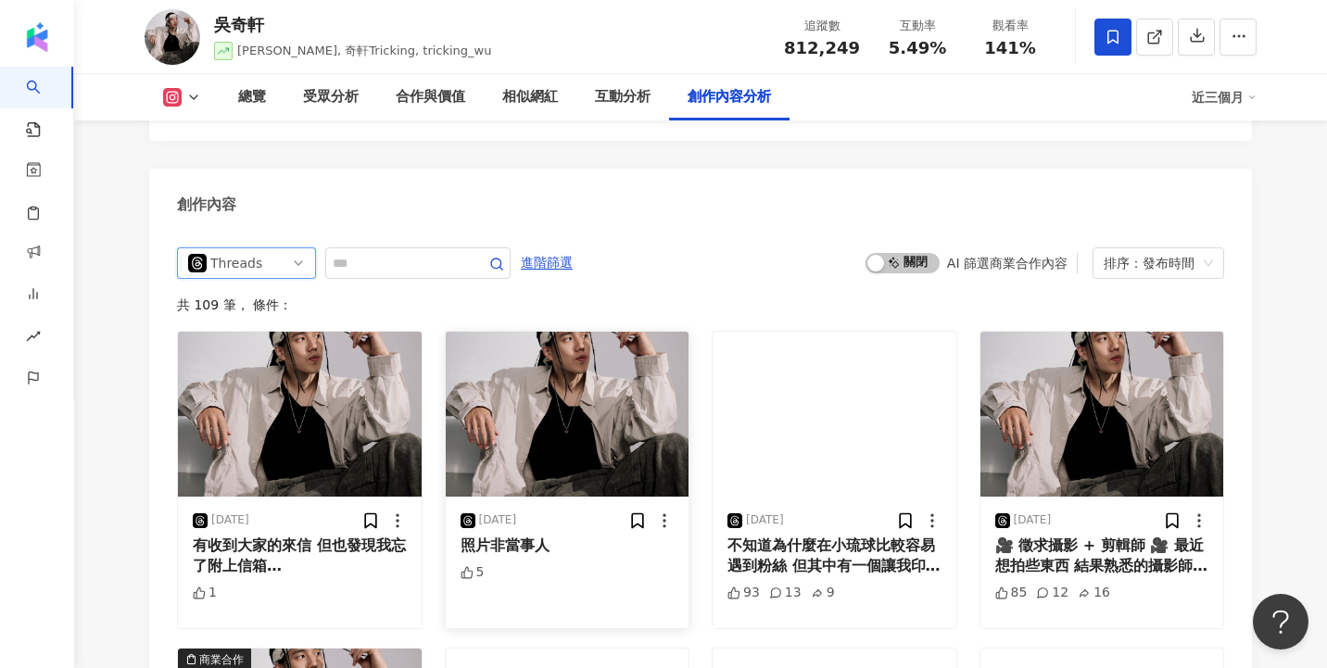
scroll to position [5838, 0]
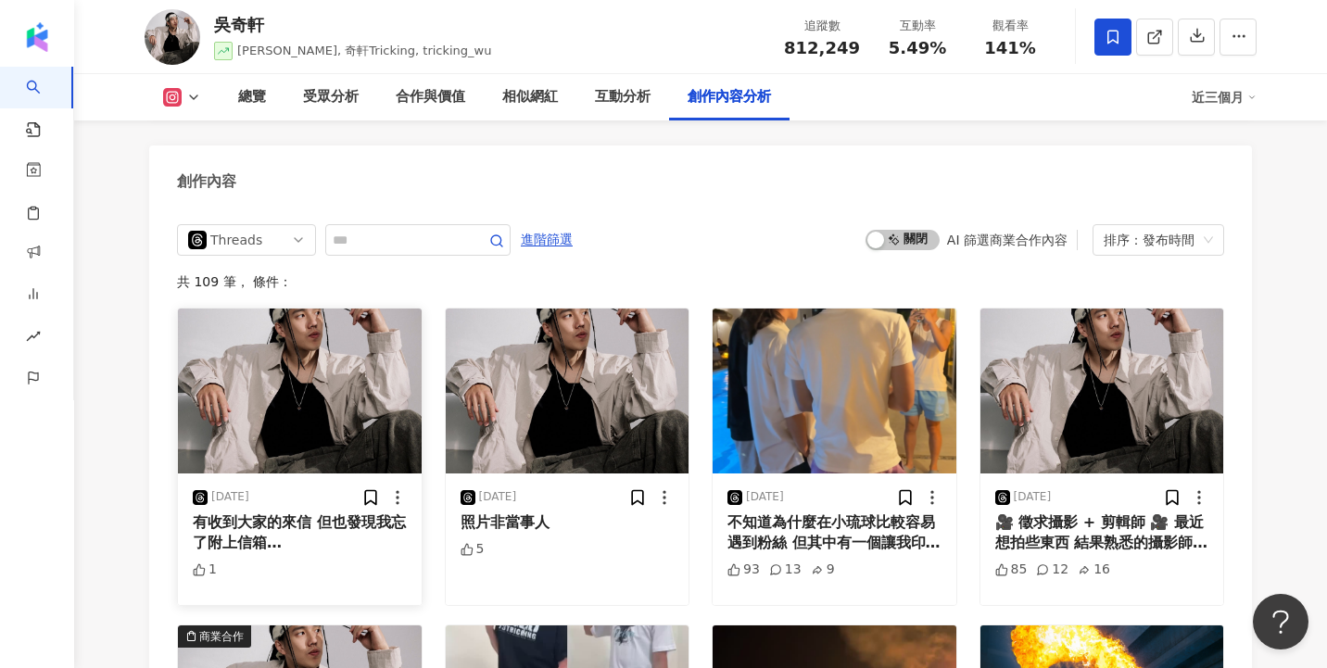
click at [310, 320] on img at bounding box center [300, 391] width 244 height 165
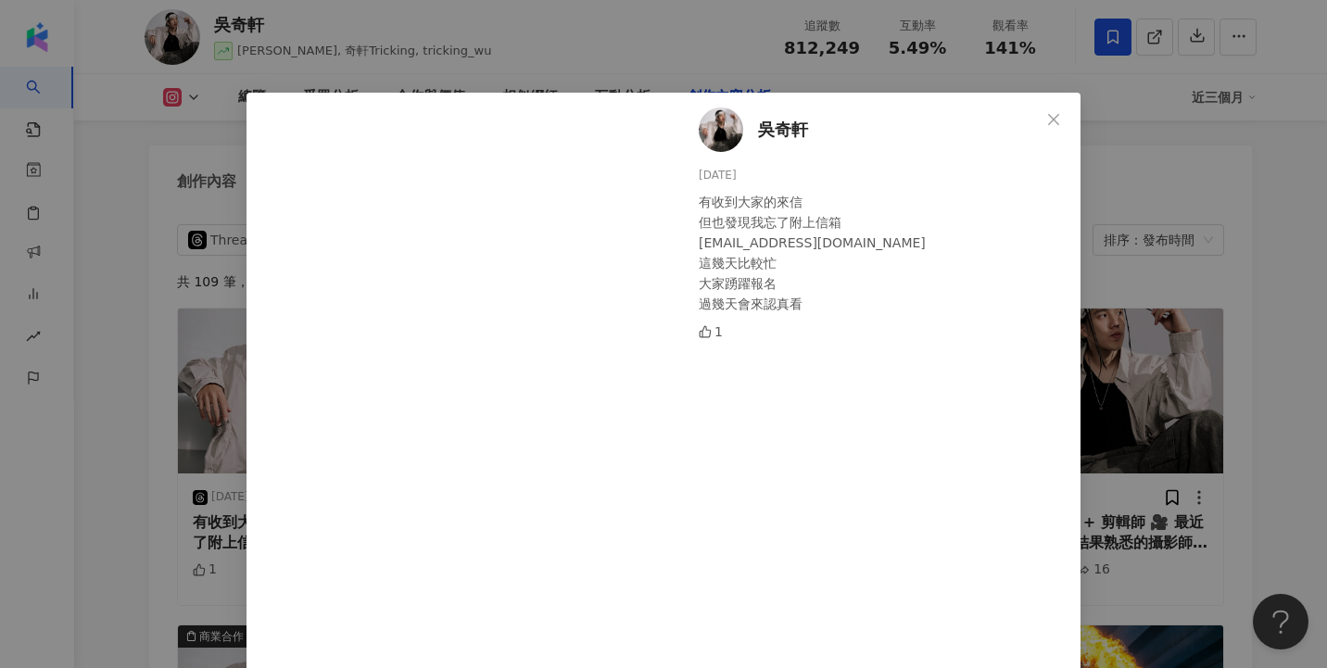
scroll to position [249, 0]
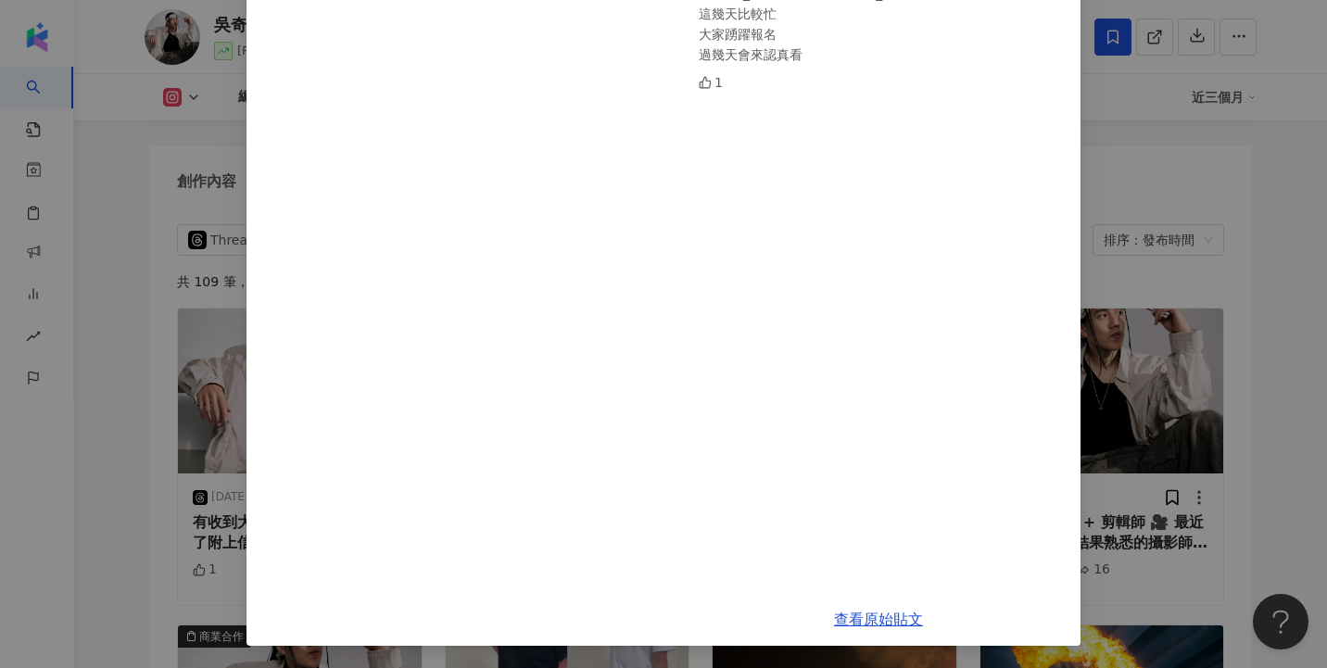
click at [1131, 266] on div "[PERSON_NAME][DATE] 有收到大家的來信 但也發現我忘了附上信箱 [EMAIL_ADDRESS][DOMAIN_NAME] 這幾天比較忙 大家…" at bounding box center [663, 334] width 1327 height 668
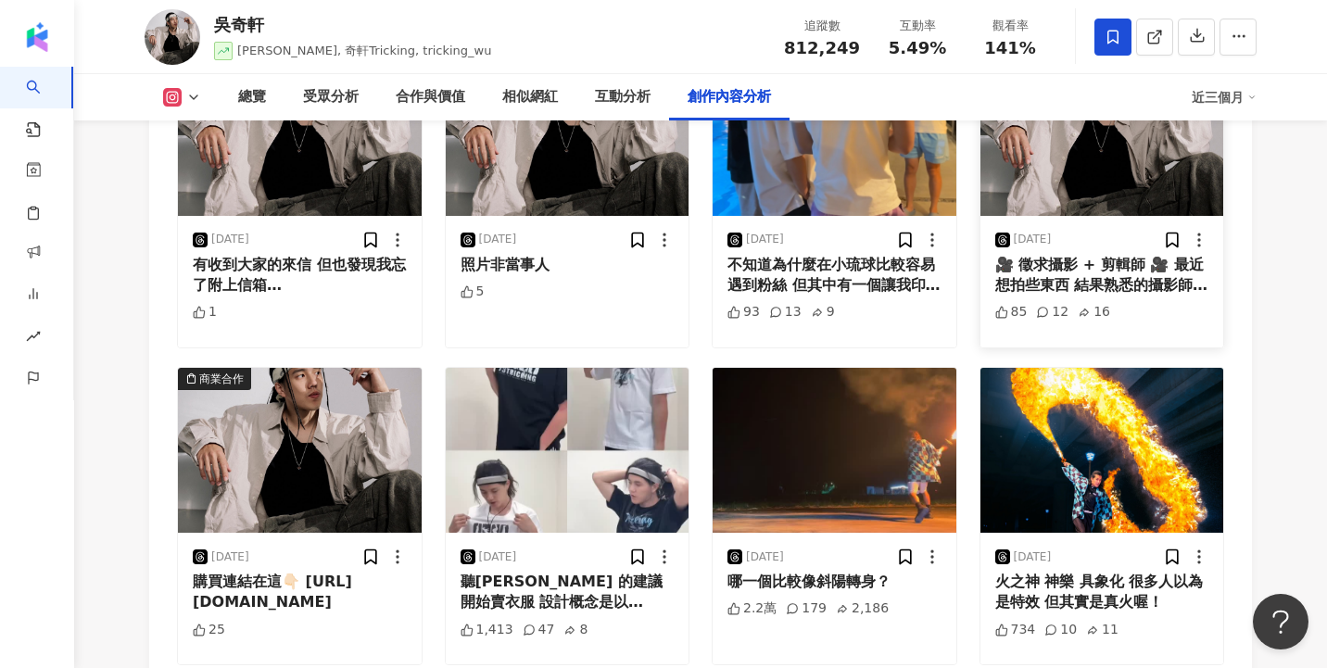
scroll to position [6143, 0]
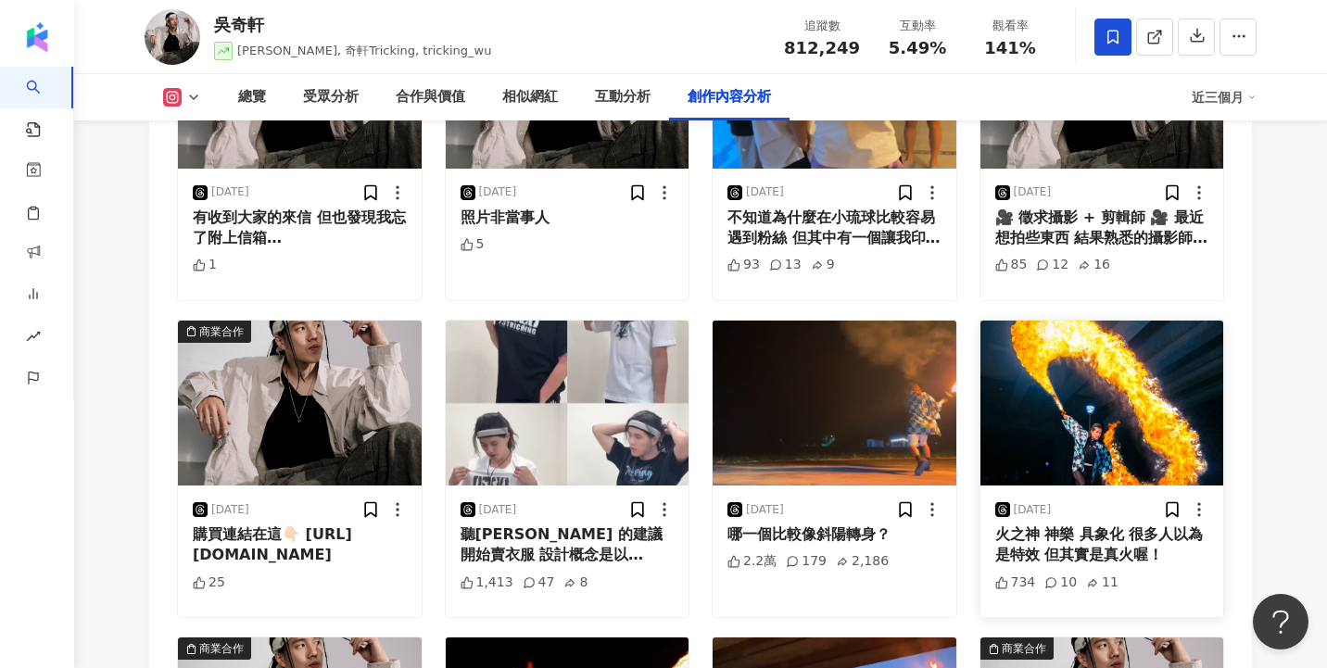
click at [1068, 360] on img at bounding box center [1102, 403] width 244 height 165
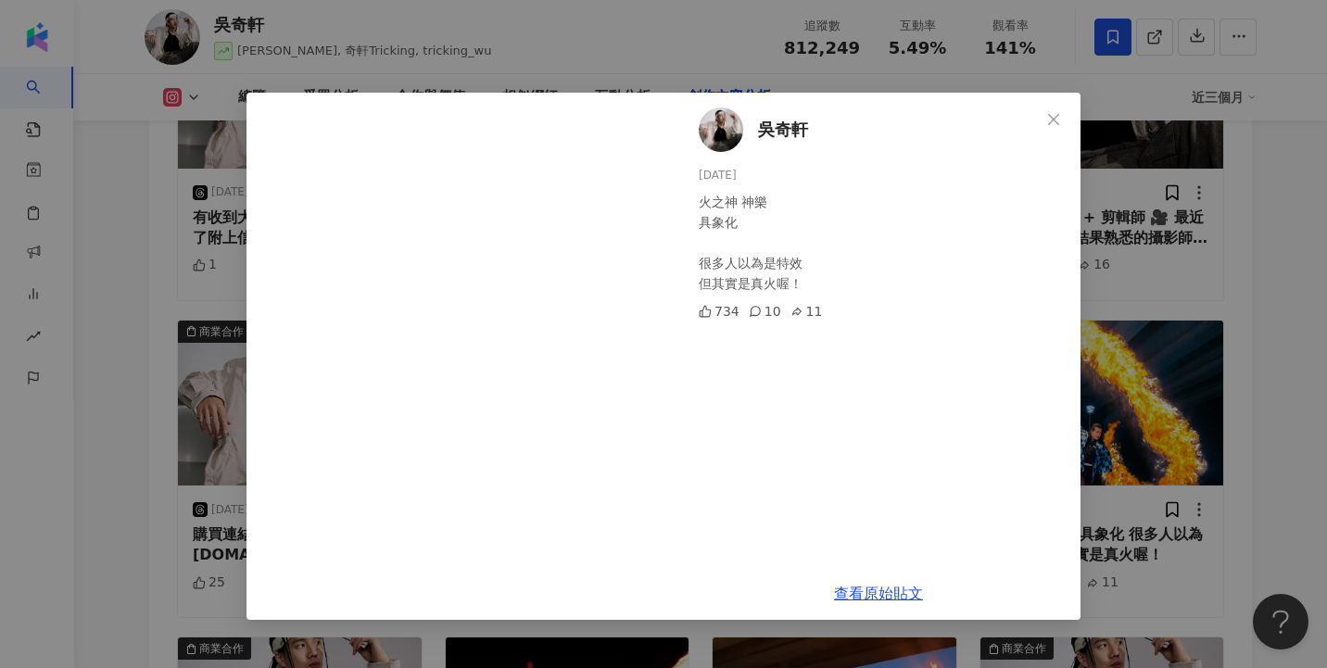
click at [757, 58] on div "[PERSON_NAME][DATE] 火之神 神樂 具象化 很多人以為是特效 但其實是真火喔！ 734 10 11 查看原始貼文" at bounding box center [663, 334] width 1327 height 668
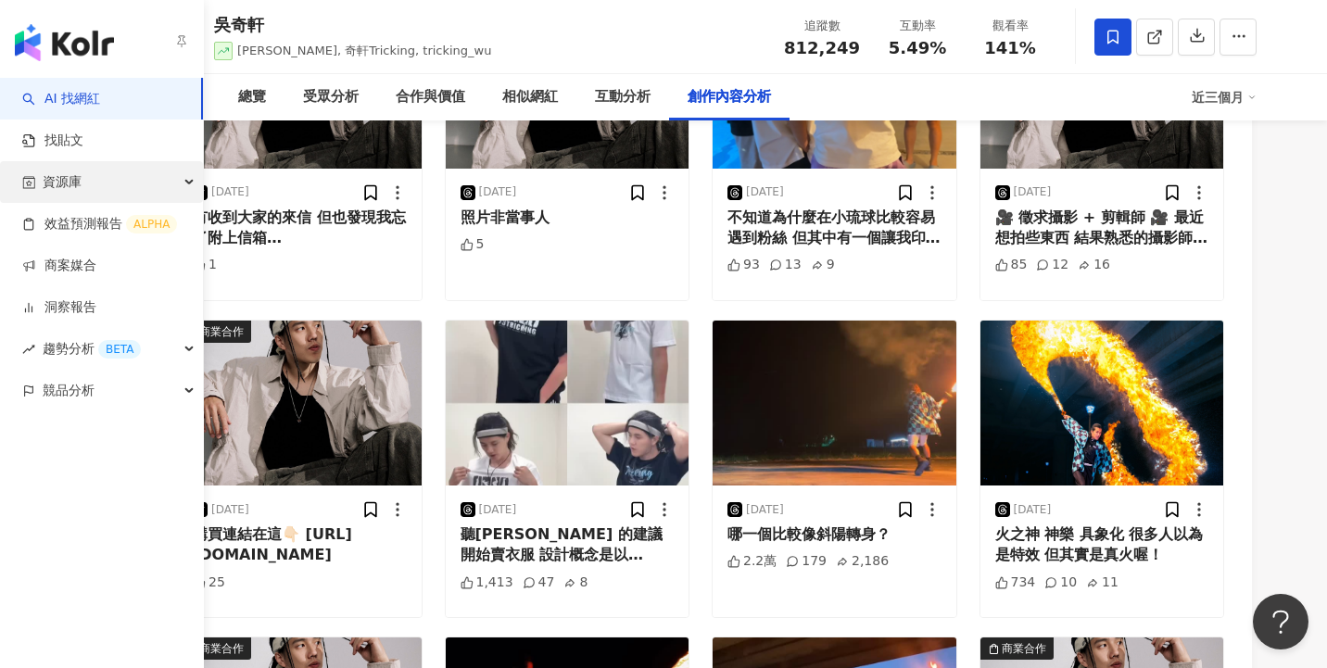
click at [53, 177] on span "資源庫" at bounding box center [62, 182] width 39 height 42
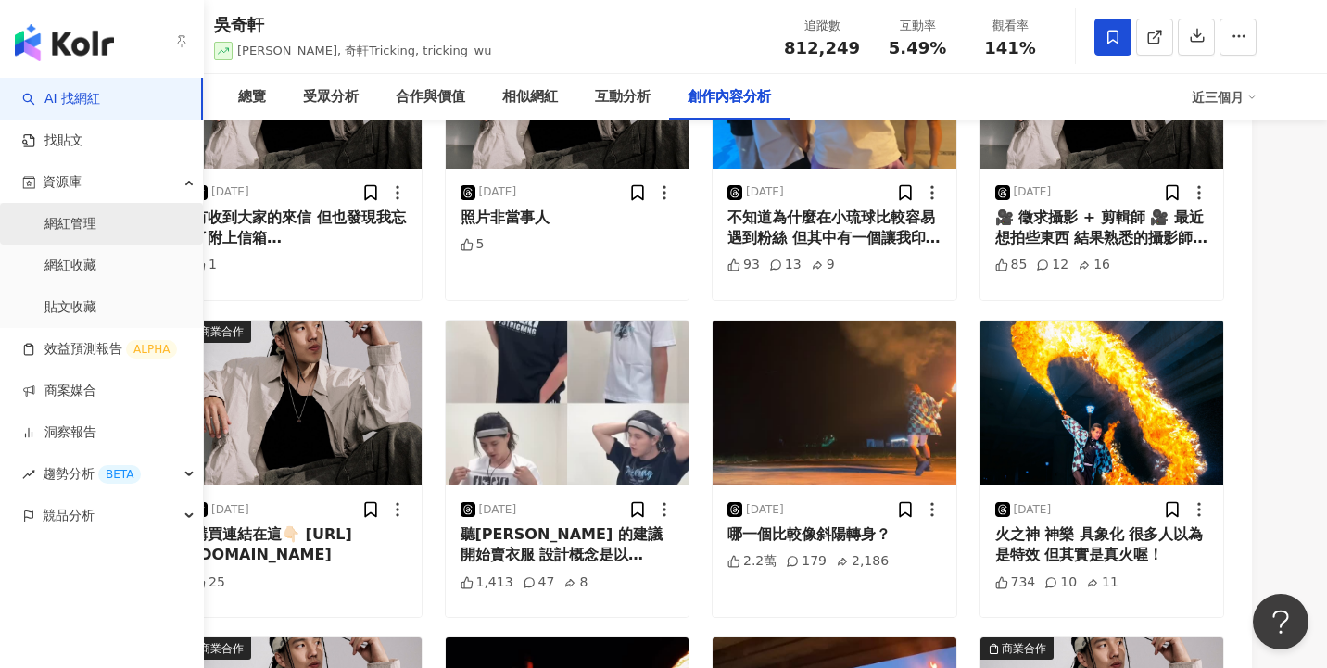
click at [65, 233] on link "網紅管理" at bounding box center [70, 224] width 52 height 19
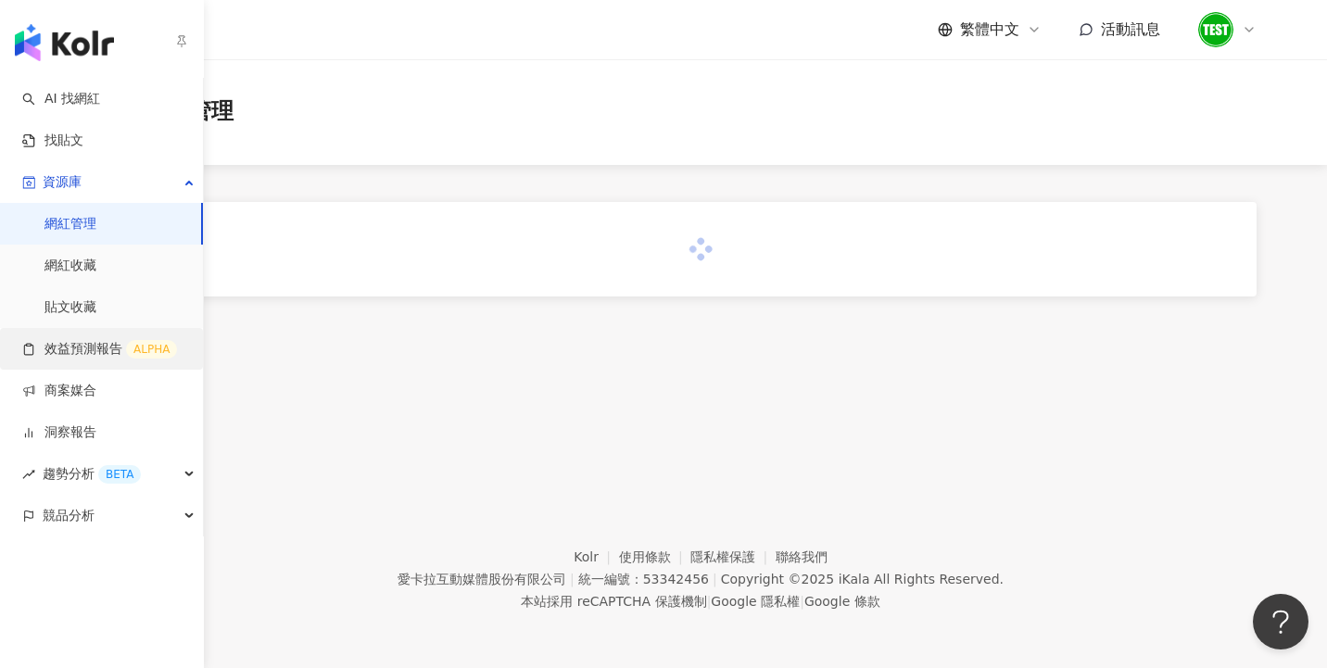
click at [80, 356] on link "效益預測報告 ALPHA" at bounding box center [99, 349] width 155 height 19
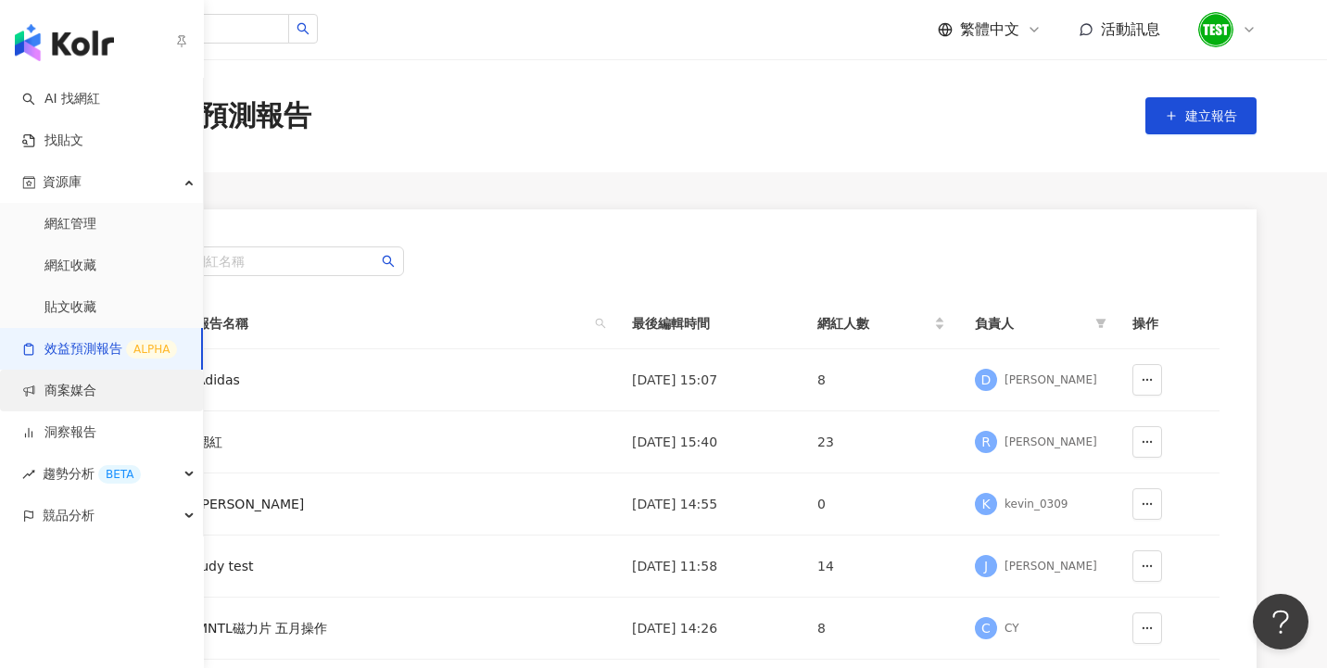
click at [76, 395] on link "商案媒合" at bounding box center [59, 391] width 74 height 19
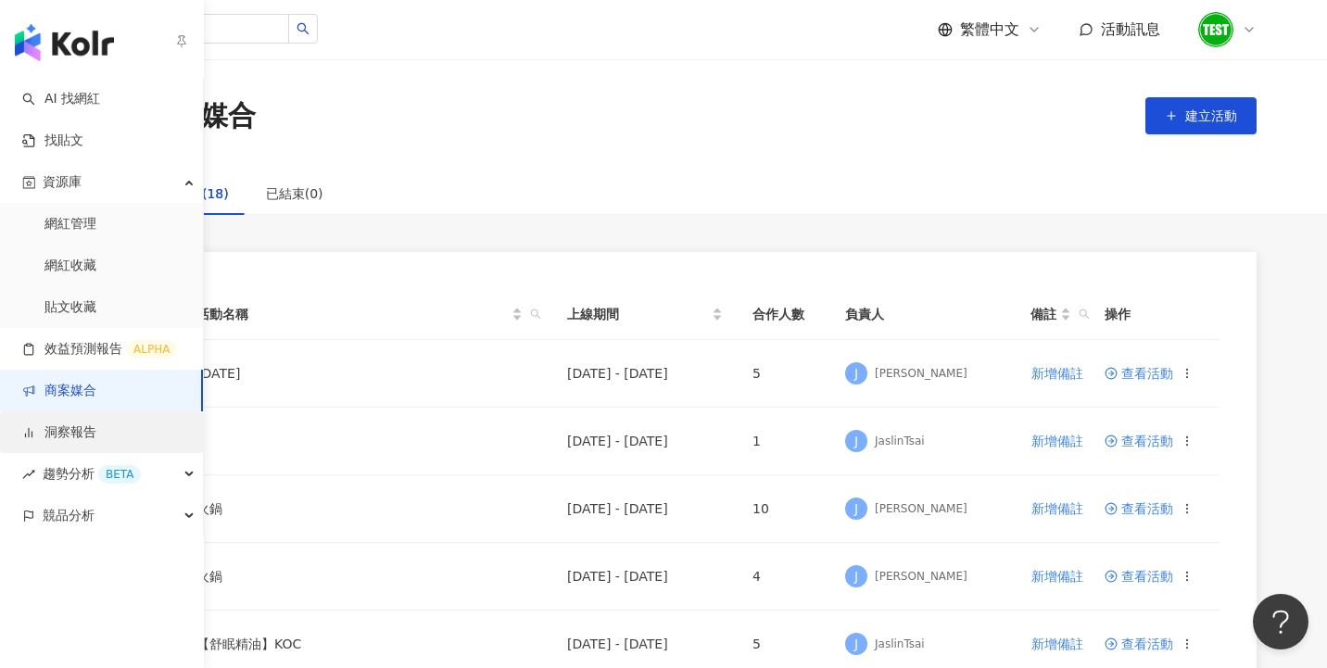
click at [78, 426] on link "洞察報告" at bounding box center [59, 433] width 74 height 19
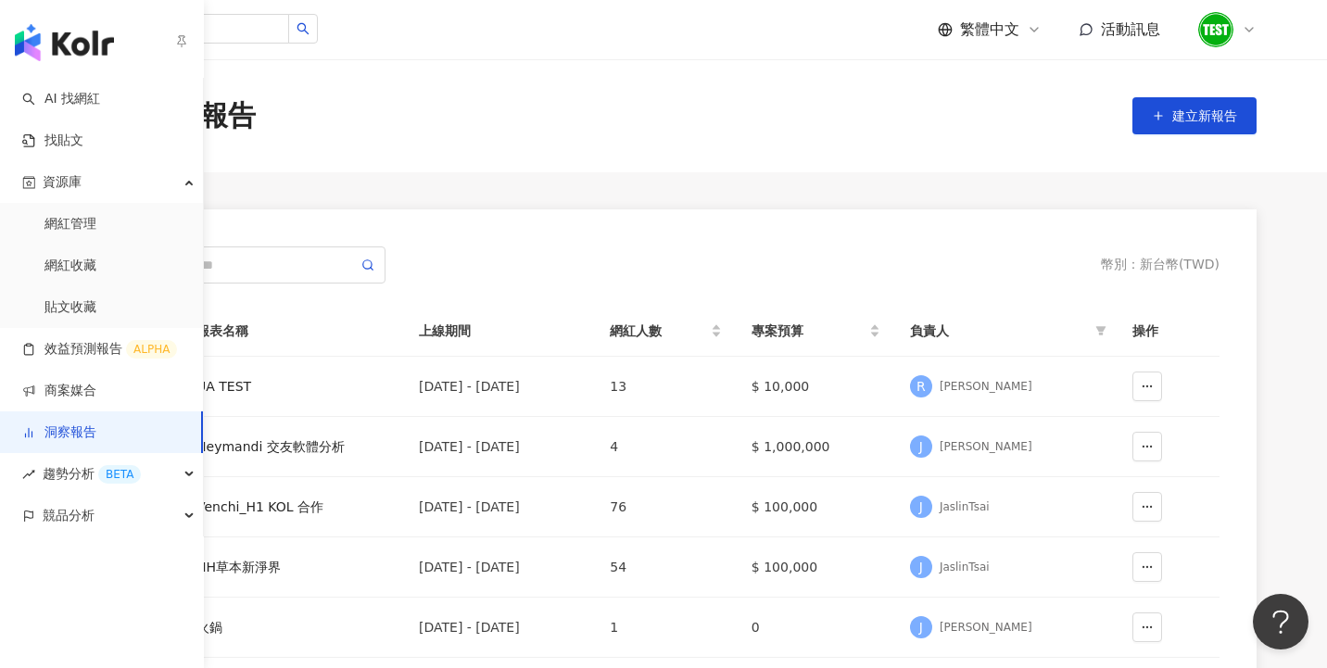
click at [89, 428] on link "洞察報告" at bounding box center [59, 433] width 74 height 19
click at [86, 473] on span "趨勢分析 BETA" at bounding box center [92, 474] width 98 height 42
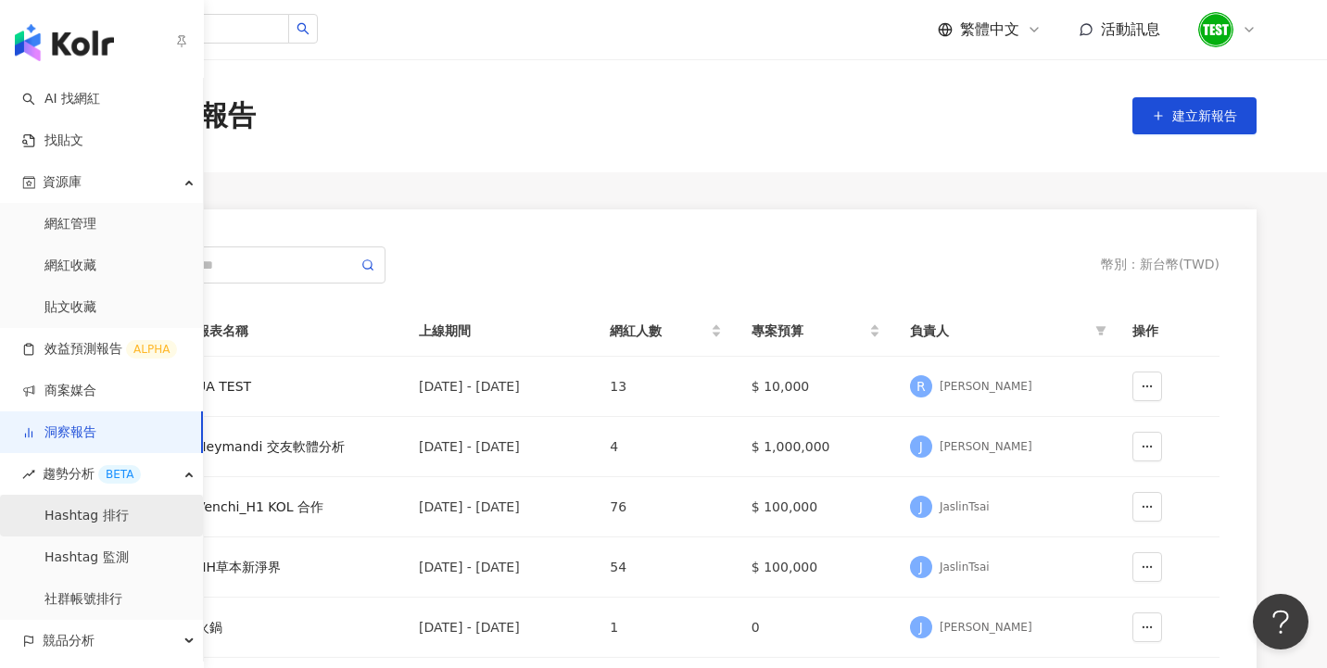
click at [87, 519] on link "Hashtag 排行" at bounding box center [86, 516] width 84 height 19
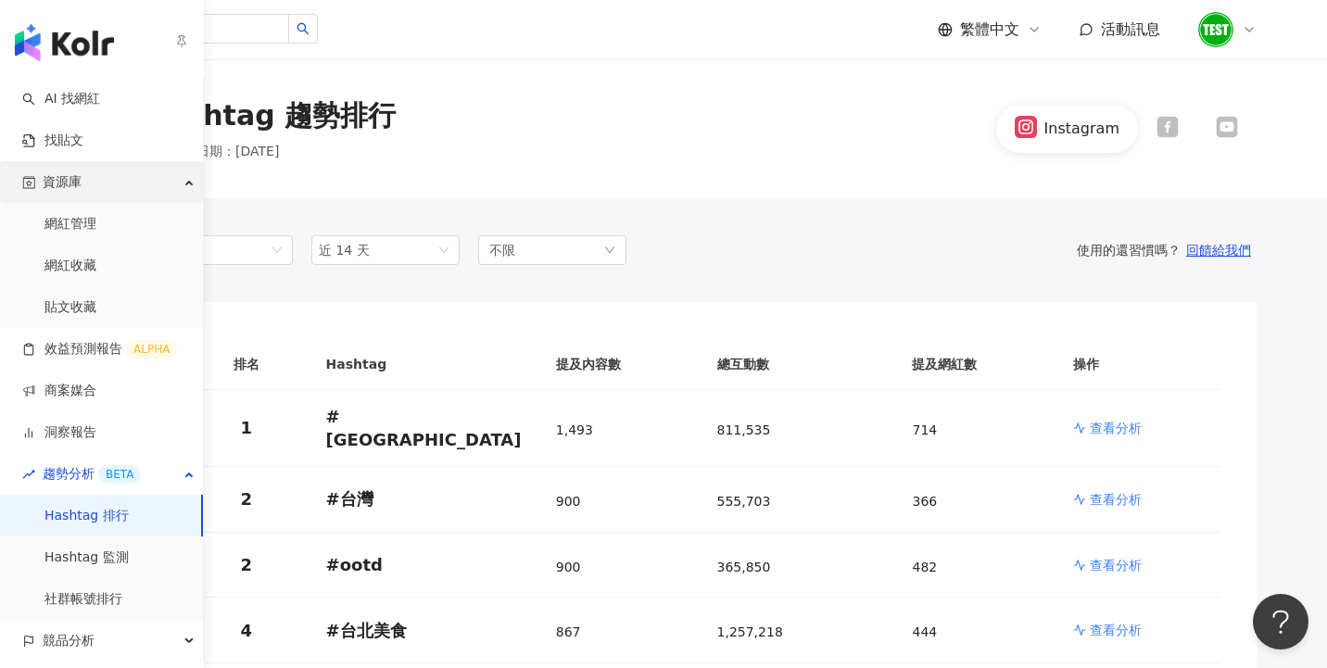
click at [95, 178] on div "資源庫" at bounding box center [101, 182] width 203 height 42
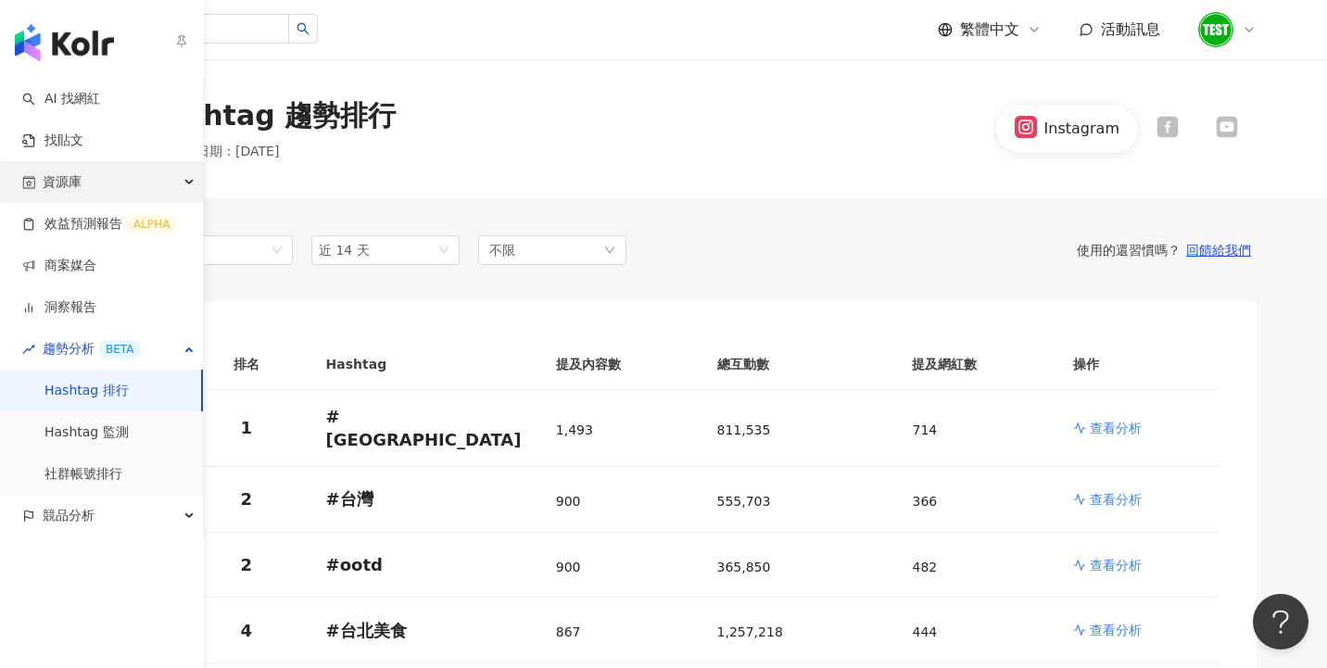
click at [92, 193] on div "資源庫" at bounding box center [101, 182] width 203 height 42
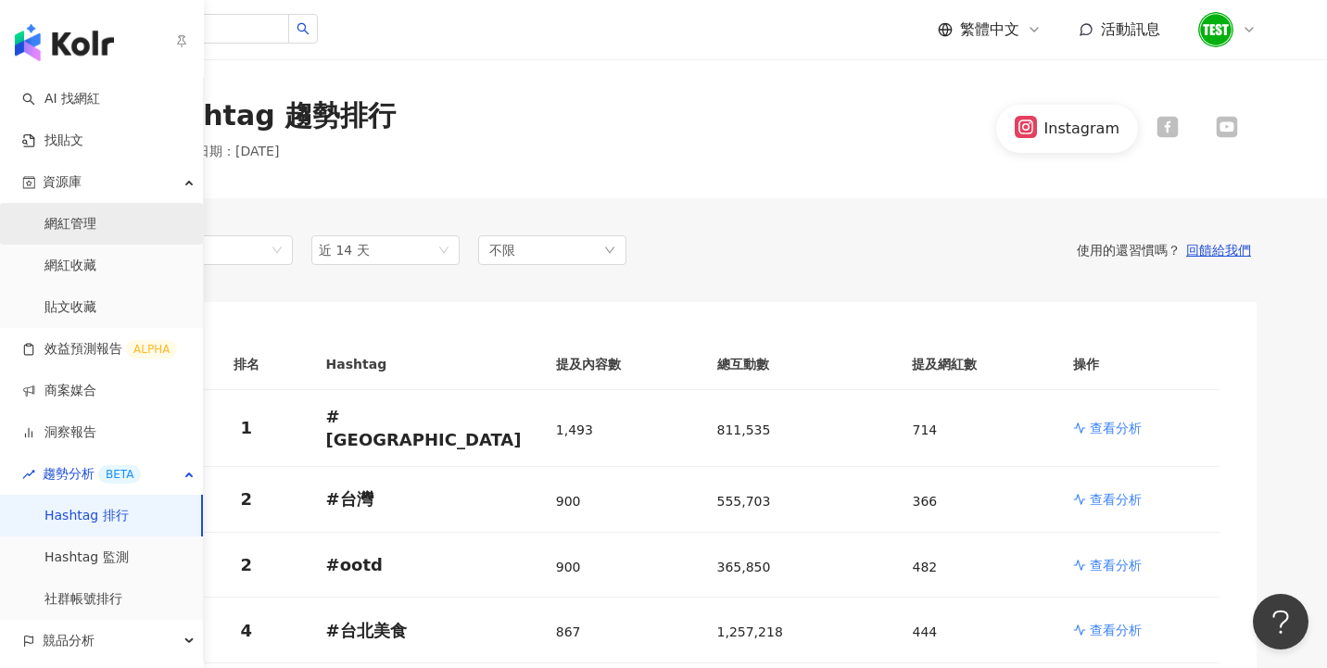
click at [92, 219] on link "網紅管理" at bounding box center [70, 224] width 52 height 19
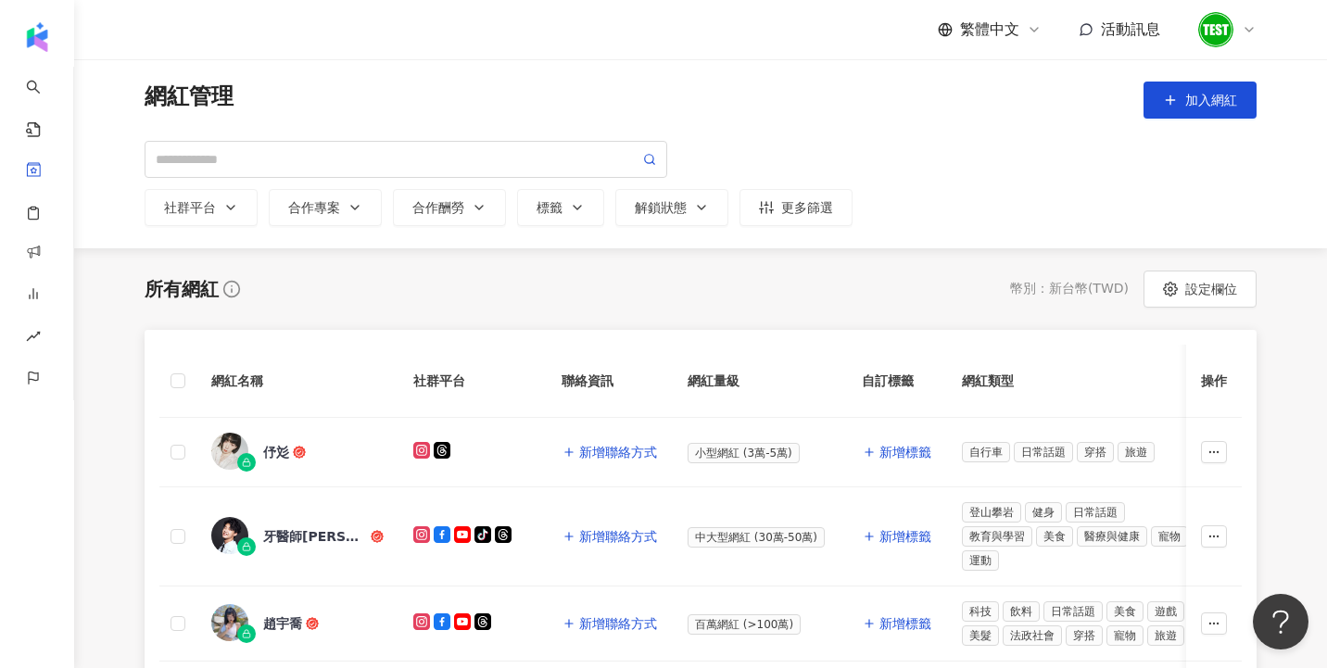
click at [462, 57] on div "繁體中文 活動訊息" at bounding box center [701, 29] width 1112 height 59
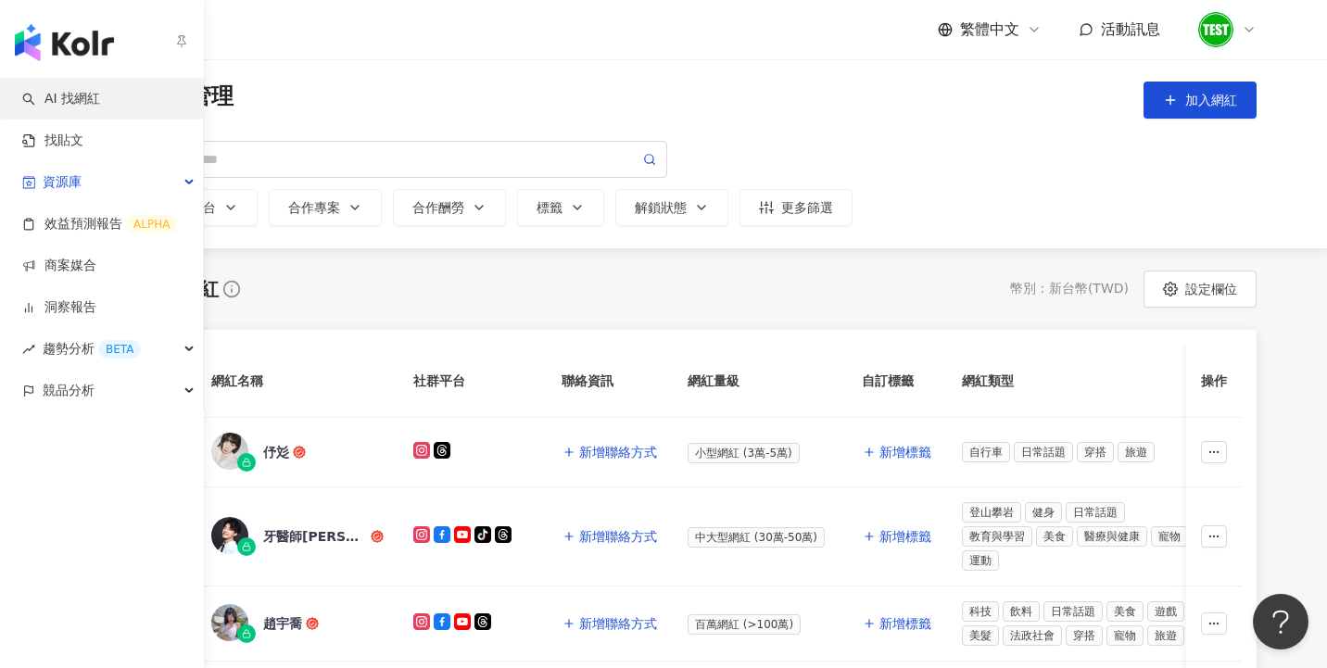
click at [65, 101] on link "AI 找網紅" at bounding box center [61, 99] width 78 height 19
